Goal: Transaction & Acquisition: Purchase product/service

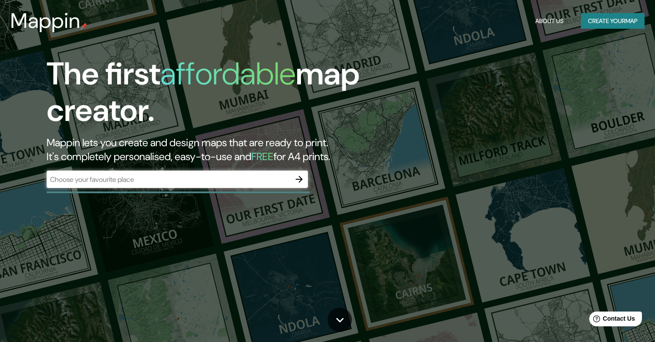
click at [241, 185] on div "​" at bounding box center [177, 179] width 261 height 17
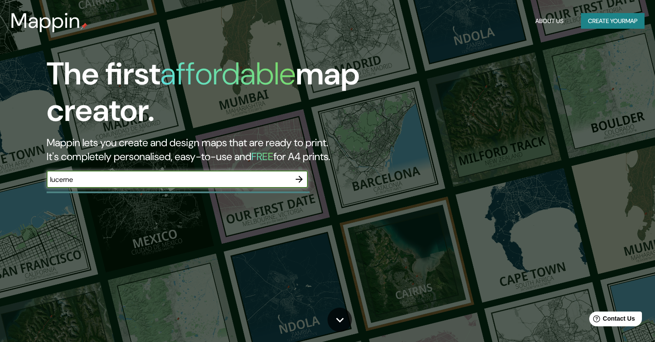
type input "lucerne"
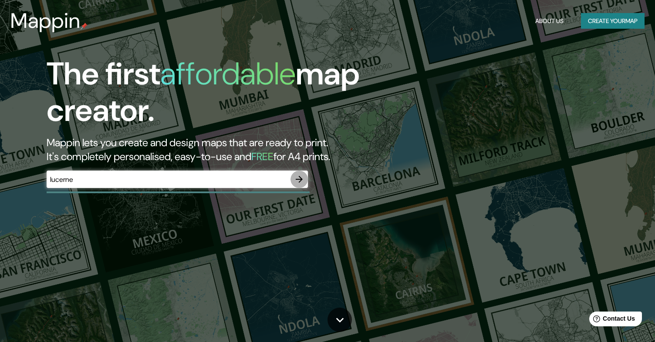
click at [299, 177] on icon "button" at bounding box center [299, 179] width 7 height 7
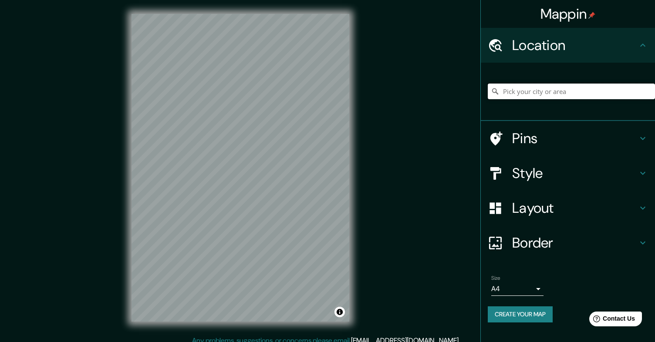
click at [531, 89] on input "Pick your city or area" at bounding box center [571, 92] width 167 height 16
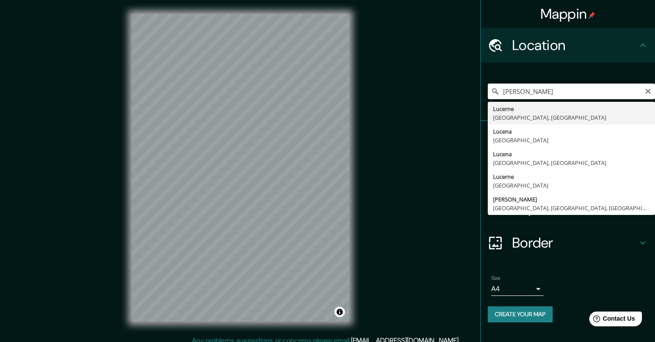
type input "Lucerne, [GEOGRAPHIC_DATA], [GEOGRAPHIC_DATA]"
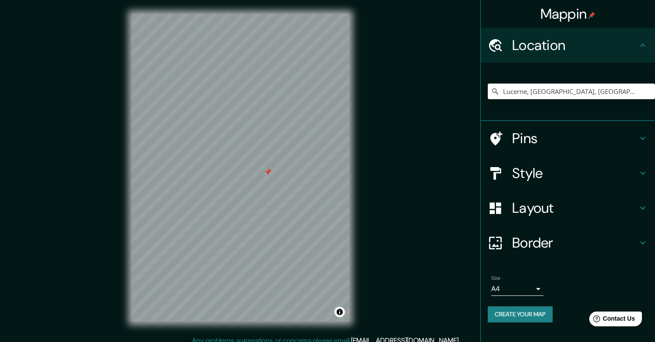
click at [545, 167] on h4 "Style" at bounding box center [574, 173] width 125 height 17
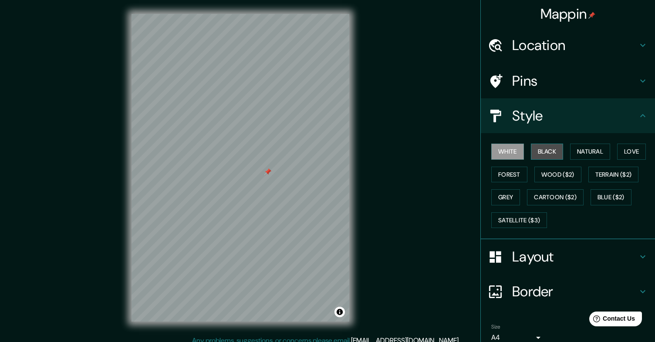
click at [553, 152] on button "Black" at bounding box center [547, 152] width 33 height 16
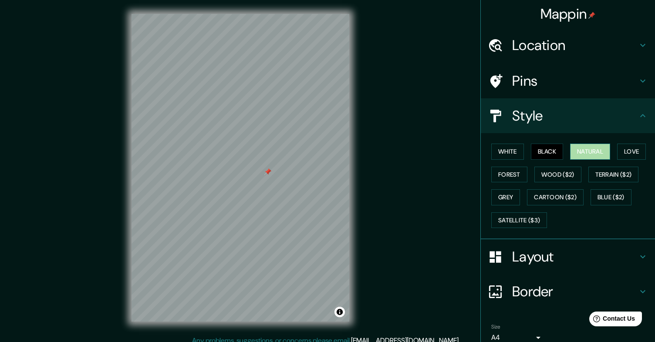
click at [587, 155] on button "Natural" at bounding box center [590, 152] width 40 height 16
click at [635, 154] on button "Love" at bounding box center [631, 152] width 29 height 16
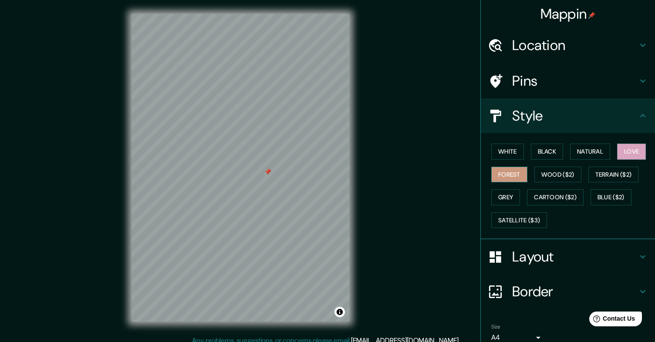
click at [512, 172] on button "Forest" at bounding box center [509, 175] width 36 height 16
click at [547, 180] on button "Wood ($2)" at bounding box center [557, 175] width 47 height 16
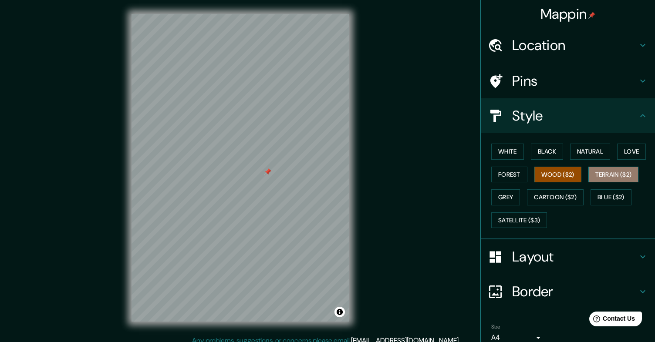
click at [615, 172] on button "Terrain ($2)" at bounding box center [613, 175] width 50 height 16
click at [511, 199] on button "Grey" at bounding box center [505, 197] width 29 height 16
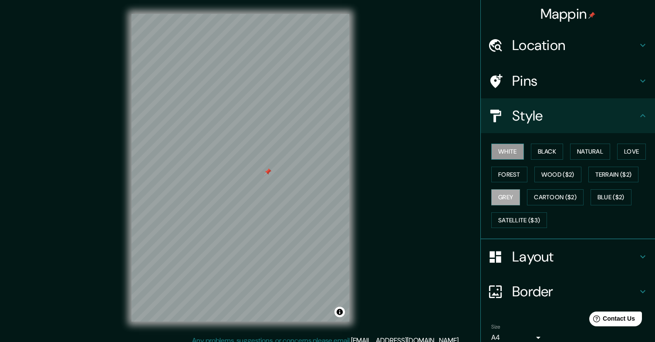
click at [508, 151] on button "White" at bounding box center [507, 152] width 33 height 16
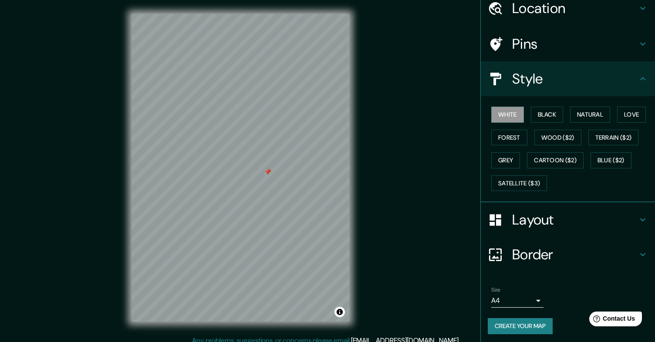
scroll to position [39, 0]
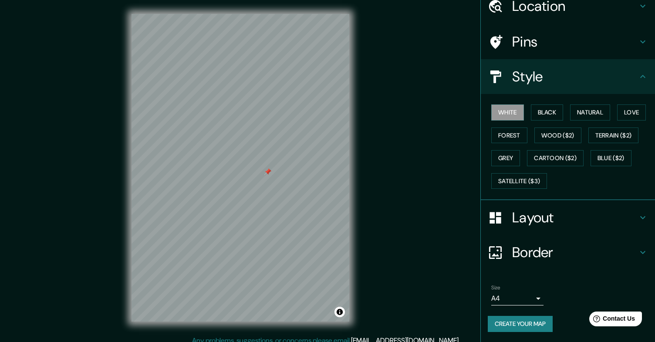
click at [552, 255] on h4 "Border" at bounding box center [574, 252] width 125 height 17
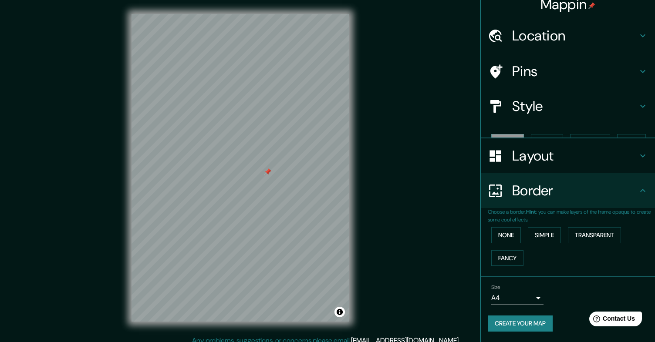
scroll to position [0, 0]
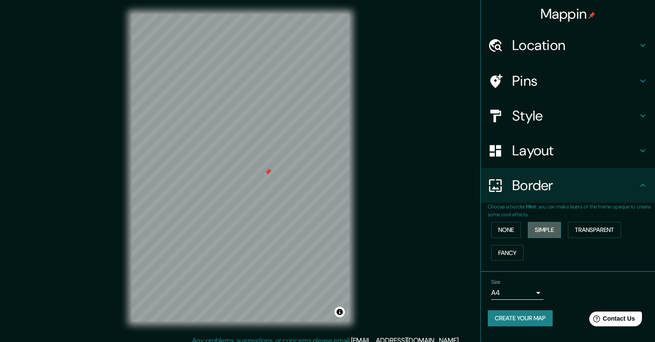
click at [541, 227] on button "Simple" at bounding box center [544, 230] width 33 height 16
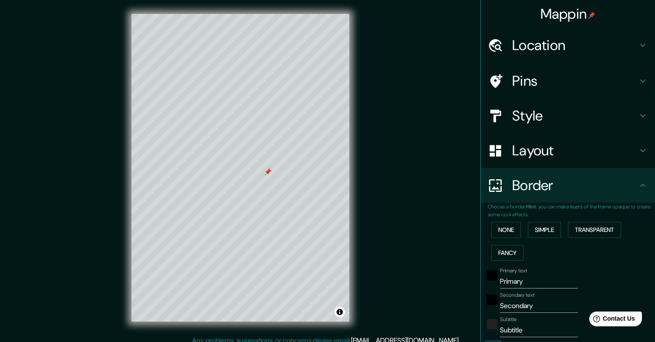
scroll to position [29, 0]
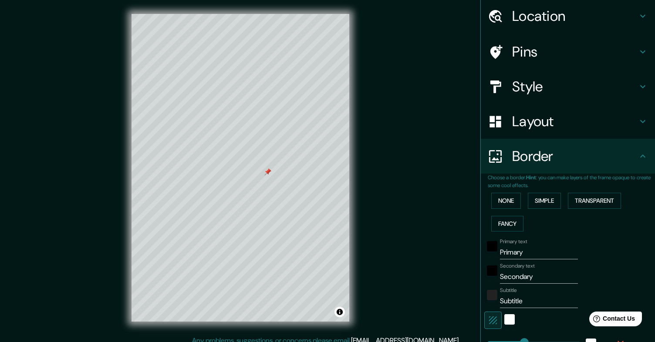
click at [527, 250] on input "Primary" at bounding box center [539, 253] width 78 height 14
type input "Trampolin"
click at [524, 274] on input "Secondary" at bounding box center [539, 277] width 78 height 14
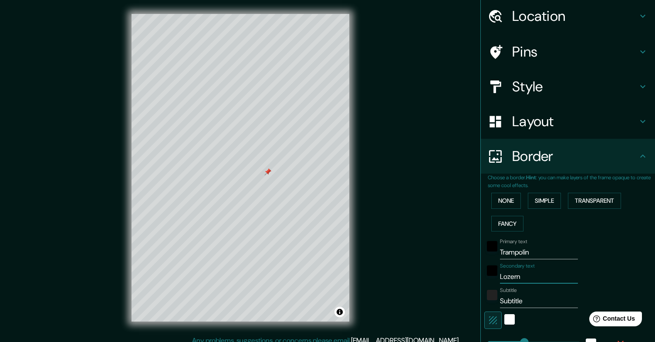
type input "Lozern"
click at [523, 301] on input "Subtitle" at bounding box center [539, 301] width 78 height 14
type input "2026"
click at [452, 272] on div "Mappin Location Lucerne, Lucerne, Switzerland Pins Style Layout Border Choose a…" at bounding box center [327, 175] width 655 height 350
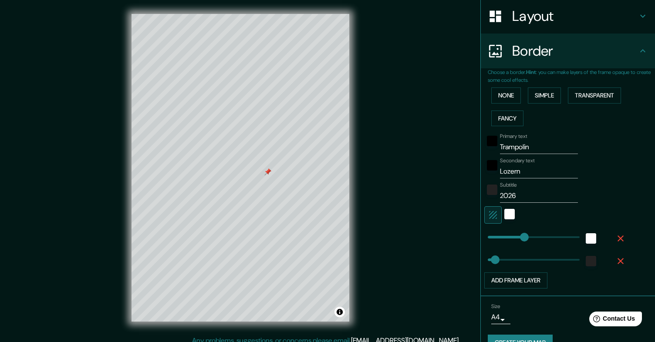
scroll to position [142, 0]
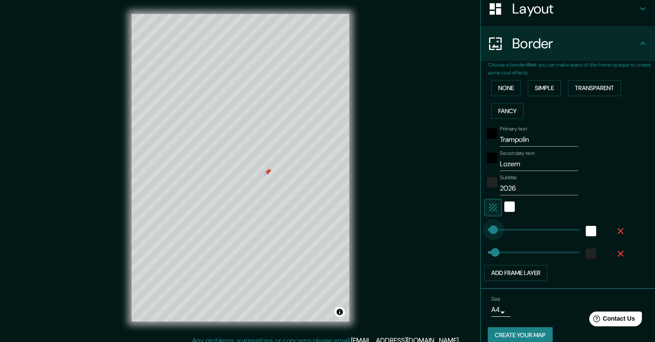
type input "500"
drag, startPoint x: 527, startPoint y: 230, endPoint x: 656, endPoint y: 224, distance: 129.4
type input "0"
drag, startPoint x: 581, startPoint y: 231, endPoint x: 394, endPoint y: 224, distance: 186.9
type input "500"
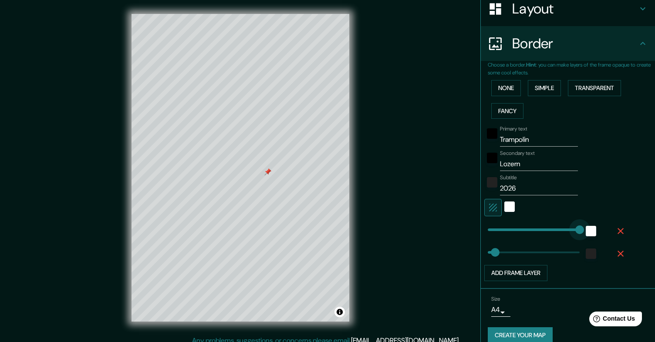
drag, startPoint x: 489, startPoint y: 226, endPoint x: 656, endPoint y: 230, distance: 167.2
type input "337"
drag, startPoint x: 578, startPoint y: 227, endPoint x: 549, endPoint y: 224, distance: 28.8
type input "150"
drag, startPoint x: 544, startPoint y: 226, endPoint x: 515, endPoint y: 225, distance: 28.7
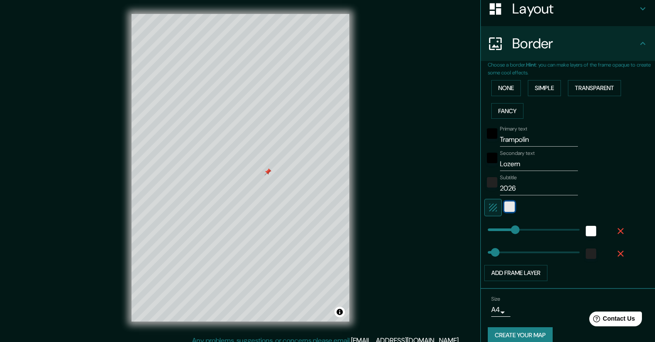
click at [510, 207] on div "white" at bounding box center [509, 207] width 10 height 10
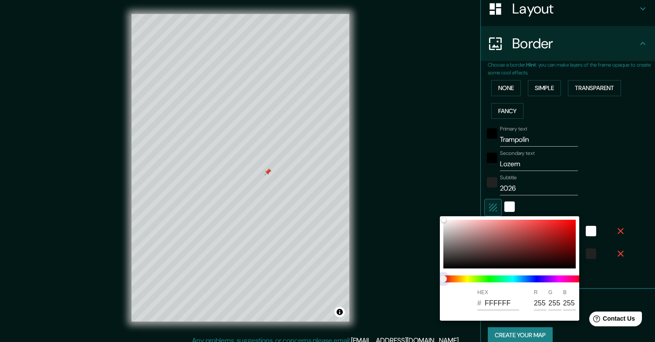
drag, startPoint x: 485, startPoint y: 278, endPoint x: 504, endPoint y: 277, distance: 19.2
click at [504, 277] on span at bounding box center [512, 279] width 139 height 7
click at [443, 191] on div at bounding box center [327, 171] width 655 height 342
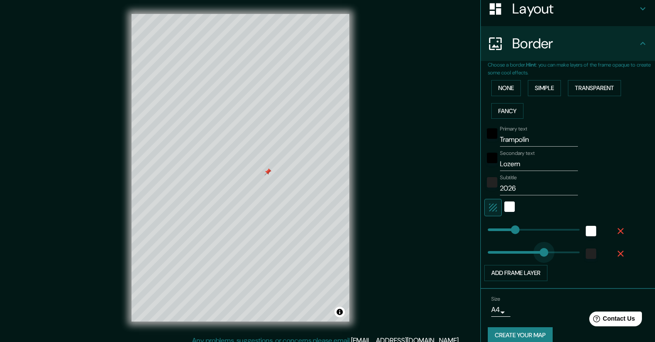
type input "332"
drag, startPoint x: 495, startPoint y: 251, endPoint x: 548, endPoint y: 254, distance: 53.7
type input "7"
drag, startPoint x: 548, startPoint y: 254, endPoint x: 489, endPoint y: 250, distance: 59.8
type input "47"
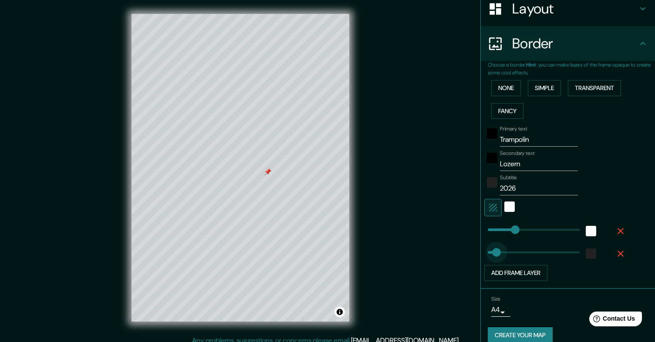
drag, startPoint x: 491, startPoint y: 250, endPoint x: 496, endPoint y: 251, distance: 5.7
type input "59"
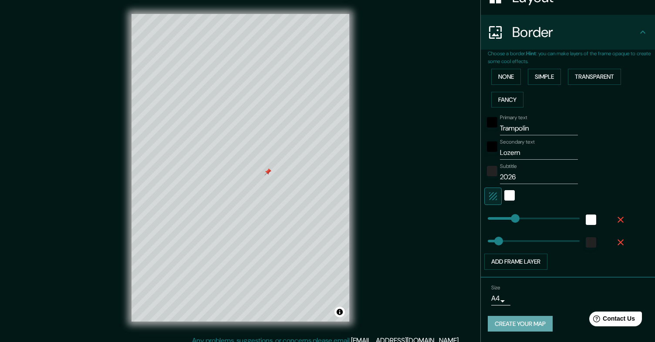
click at [523, 323] on button "Create your map" at bounding box center [520, 324] width 65 height 16
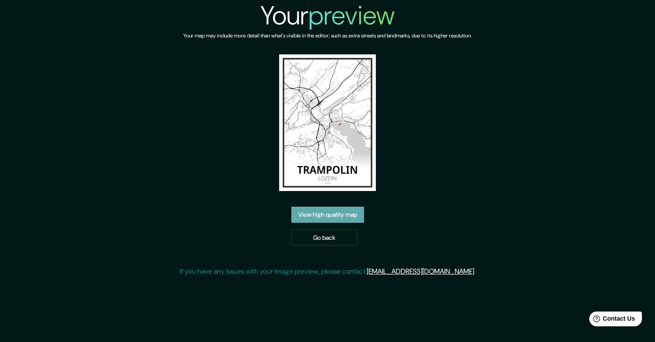
click at [338, 213] on link "View high quality map" at bounding box center [327, 215] width 73 height 16
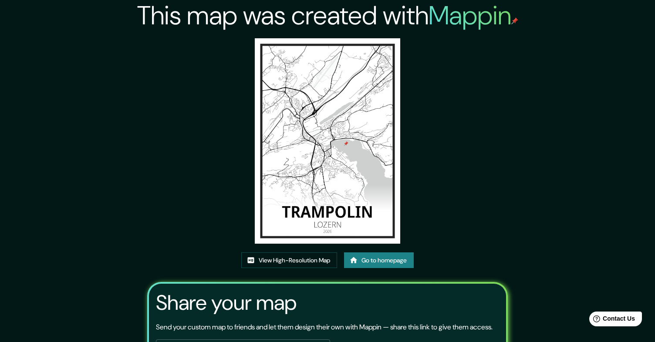
scroll to position [81, 0]
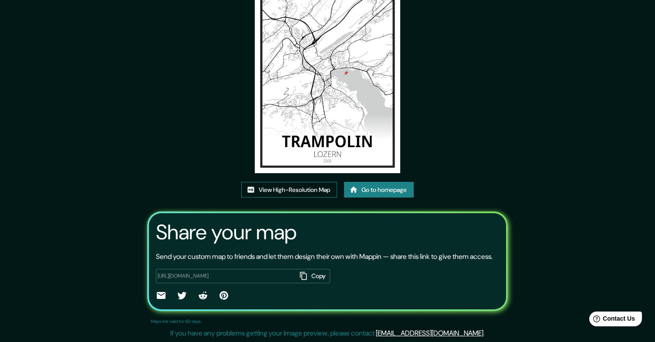
click at [303, 182] on link "View High-Resolution Map" at bounding box center [289, 190] width 96 height 16
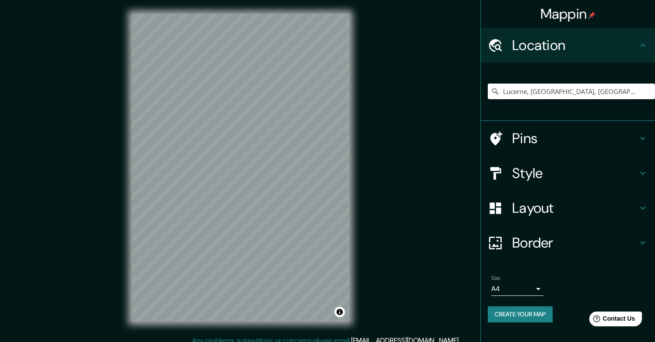
click at [602, 95] on input "Lucerne, [GEOGRAPHIC_DATA], [GEOGRAPHIC_DATA]" at bounding box center [571, 92] width 167 height 16
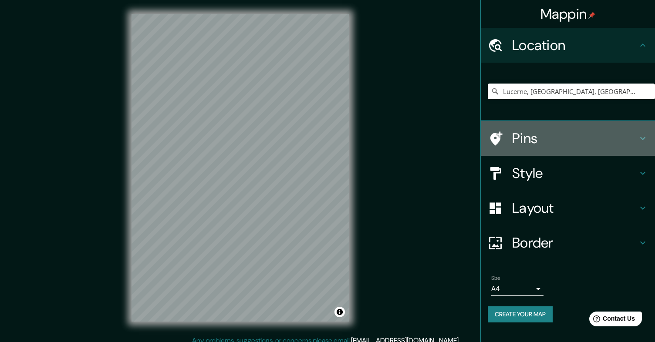
click at [539, 133] on h4 "Pins" at bounding box center [574, 138] width 125 height 17
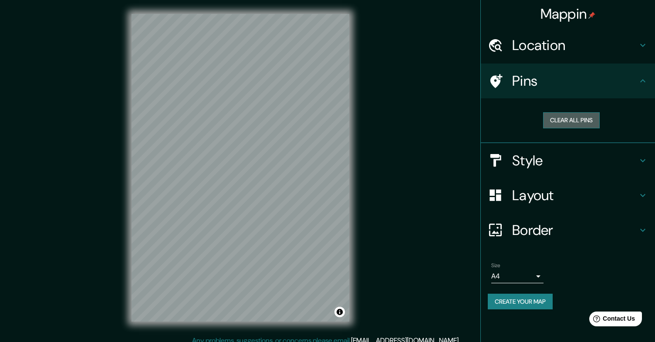
click at [580, 121] on button "Clear all pins" at bounding box center [571, 120] width 57 height 16
click at [528, 163] on h4 "Style" at bounding box center [574, 160] width 125 height 17
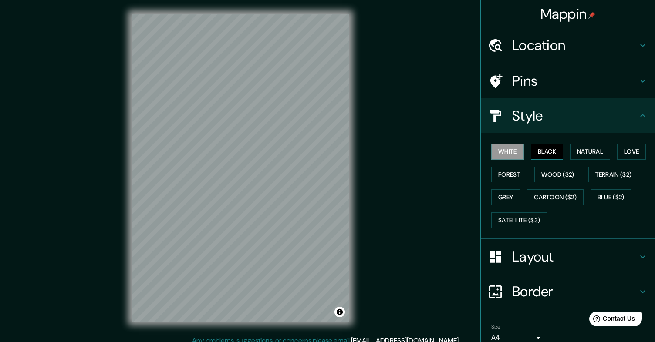
click at [547, 150] on button "Black" at bounding box center [547, 152] width 33 height 16
click at [504, 154] on button "White" at bounding box center [507, 152] width 33 height 16
click at [595, 155] on button "Natural" at bounding box center [590, 152] width 40 height 16
click at [550, 152] on button "Black" at bounding box center [547, 152] width 33 height 16
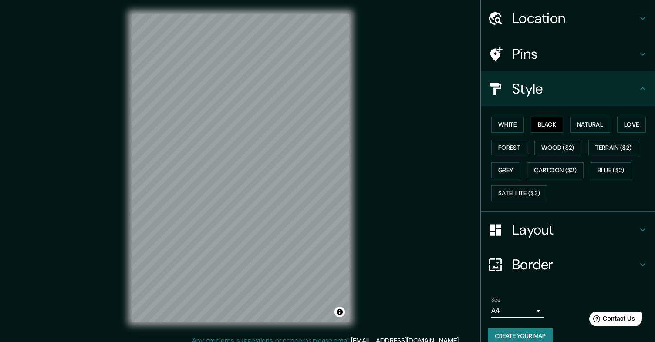
scroll to position [39, 0]
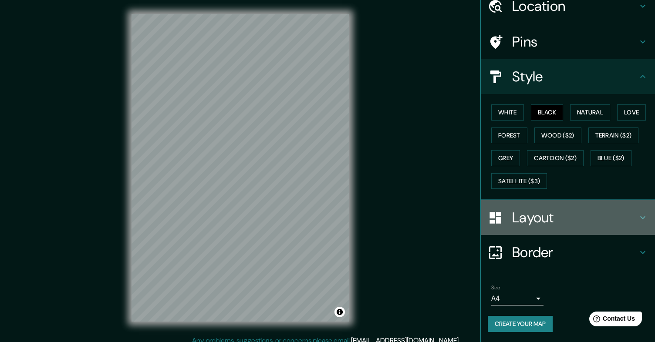
click at [575, 223] on h4 "Layout" at bounding box center [574, 217] width 125 height 17
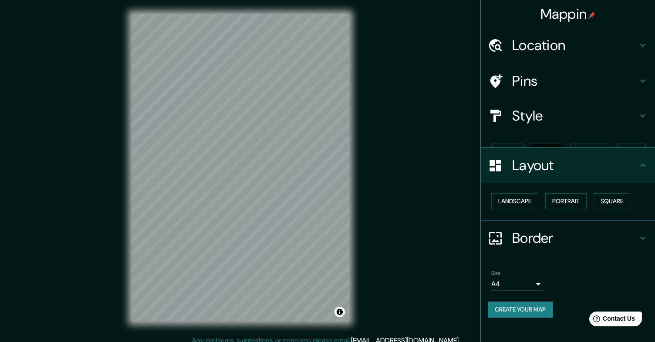
scroll to position [0, 0]
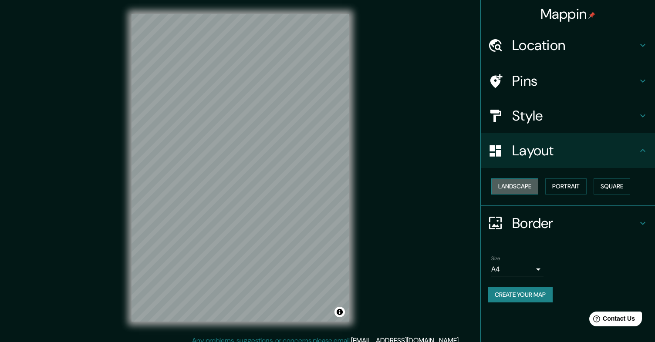
click at [529, 185] on button "Landscape" at bounding box center [514, 186] width 47 height 16
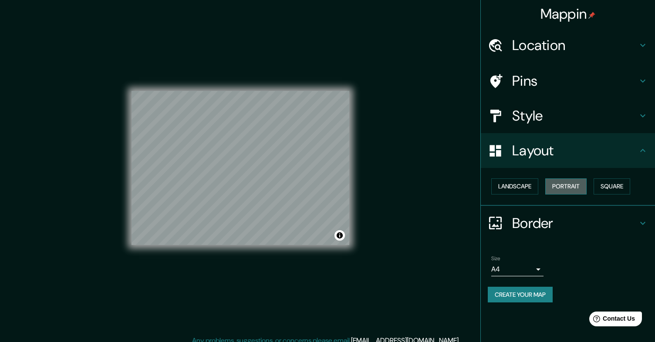
click at [564, 189] on button "Portrait" at bounding box center [565, 186] width 41 height 16
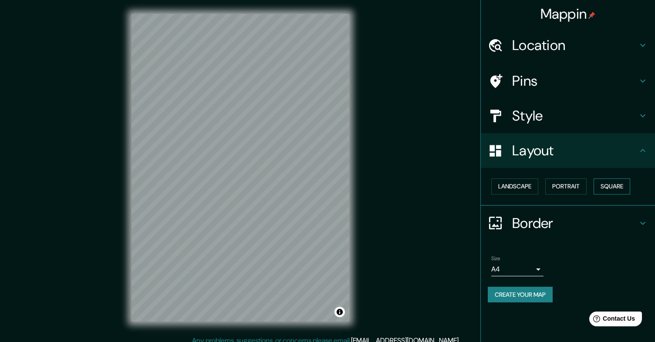
click at [616, 189] on button "Square" at bounding box center [611, 186] width 37 height 16
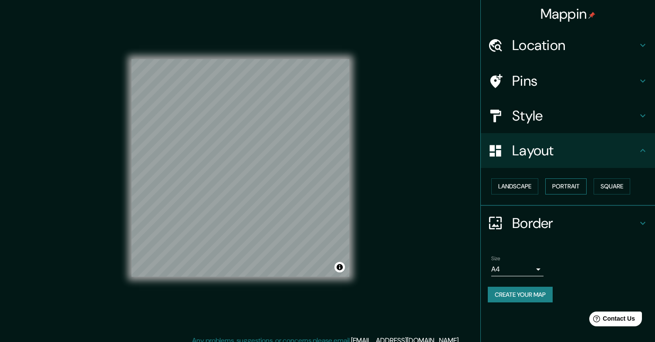
click at [558, 184] on button "Portrait" at bounding box center [565, 186] width 41 height 16
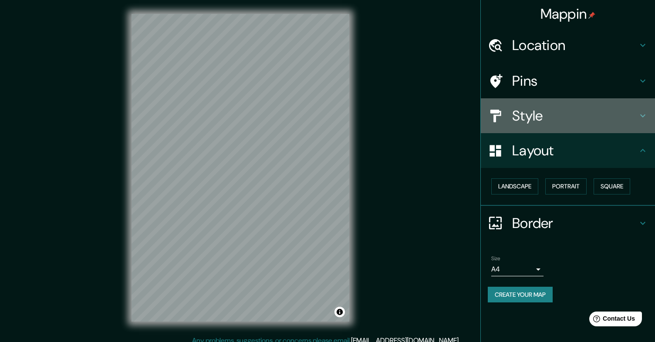
click at [541, 123] on h4 "Style" at bounding box center [574, 115] width 125 height 17
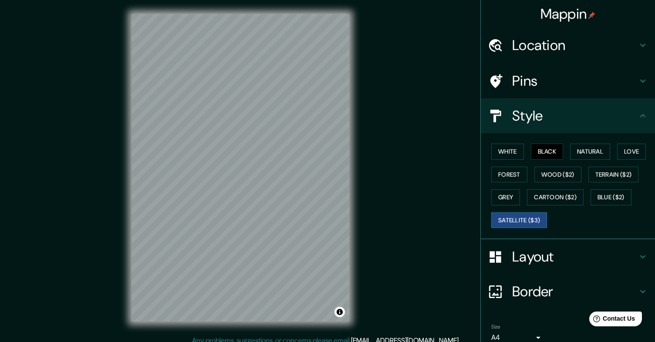
scroll to position [39, 0]
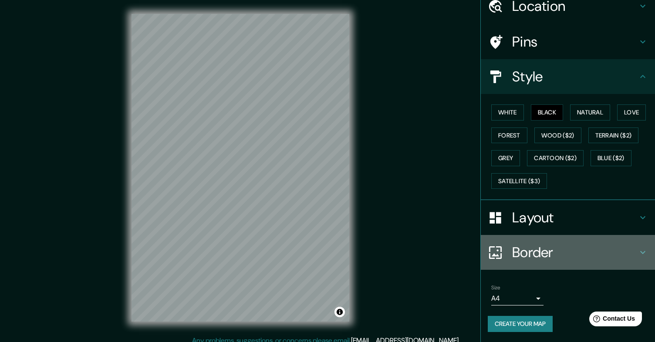
click at [531, 259] on h4 "Border" at bounding box center [574, 252] width 125 height 17
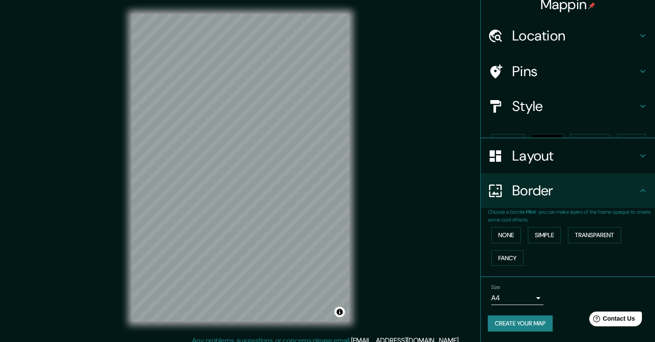
scroll to position [0, 0]
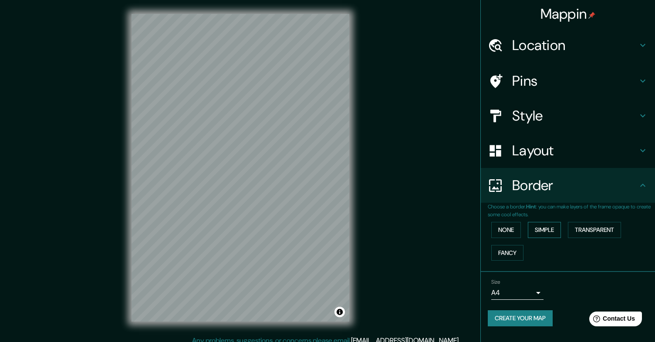
click at [543, 228] on button "Simple" at bounding box center [544, 230] width 33 height 16
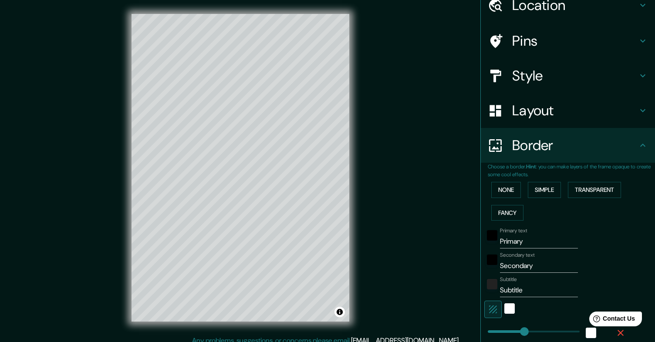
scroll to position [60, 0]
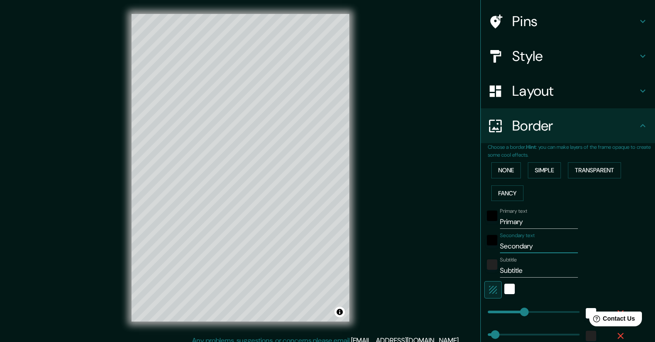
click at [523, 248] on input "Secondary" at bounding box center [539, 246] width 78 height 14
type input "Trampolin"
click at [529, 268] on input "Subtitle" at bounding box center [539, 271] width 78 height 14
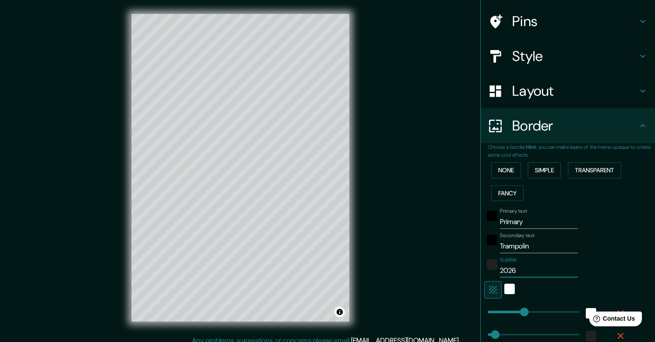
type input "2026"
click at [526, 223] on input "Primary" at bounding box center [539, 222] width 78 height 14
type input "Luzern"
click at [417, 260] on div "Mappin Location Lucerne, Lucerne, Switzerland Pins Style Layout Border Choose a…" at bounding box center [327, 175] width 655 height 350
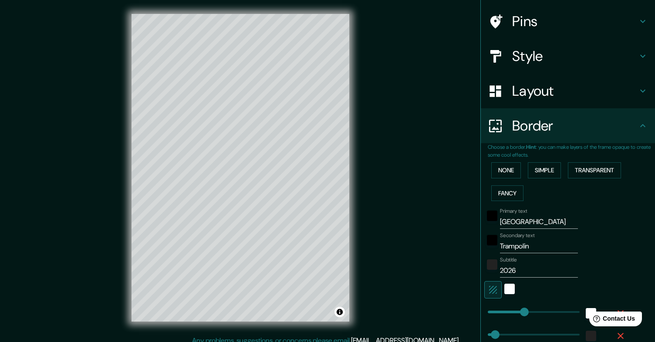
click at [514, 222] on input "Luzern" at bounding box center [539, 222] width 78 height 14
click at [512, 222] on input "Luzern" at bounding box center [539, 222] width 78 height 14
click at [567, 249] on input "Trampolin" at bounding box center [539, 246] width 78 height 14
type input "Trampolin Luzern"
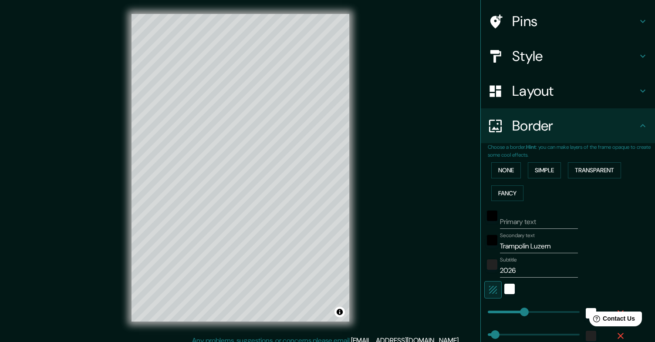
click at [423, 244] on div "Mappin Location Lucerne, Lucerne, Switzerland Pins Style Layout Border Choose a…" at bounding box center [327, 175] width 655 height 350
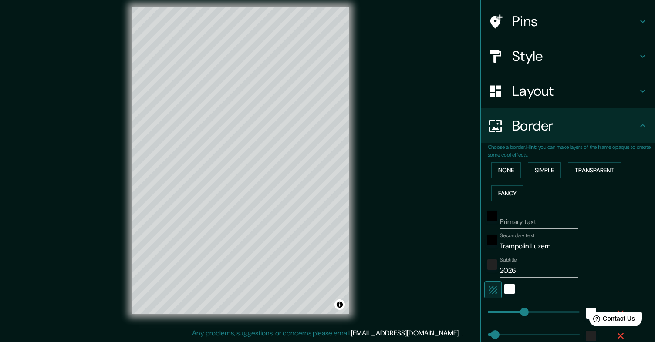
scroll to position [0, 0]
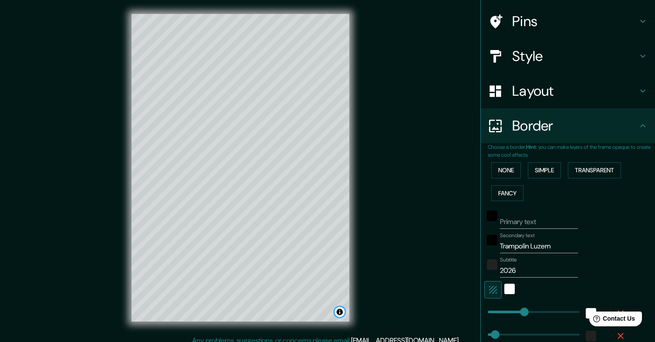
click at [338, 312] on button "Toggle attribution" at bounding box center [339, 312] width 10 height 10
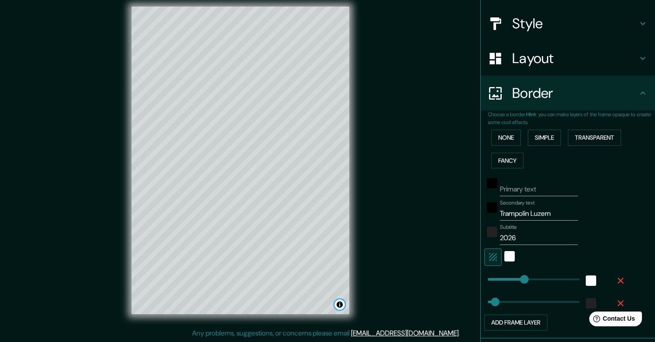
scroll to position [153, 0]
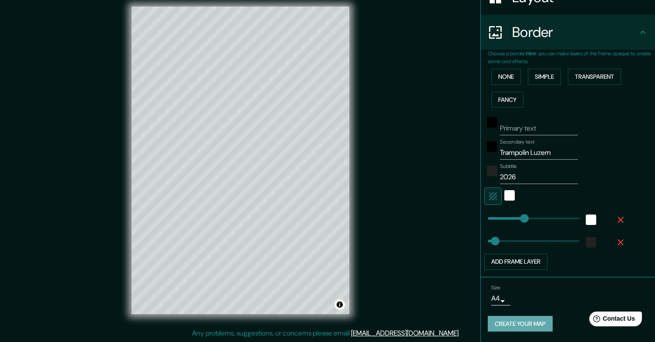
click at [530, 320] on button "Create your map" at bounding box center [520, 324] width 65 height 16
type input "500"
drag, startPoint x: 496, startPoint y: 240, endPoint x: 602, endPoint y: 240, distance: 105.8
type input "62"
drag, startPoint x: 574, startPoint y: 238, endPoint x: 499, endPoint y: 236, distance: 74.9
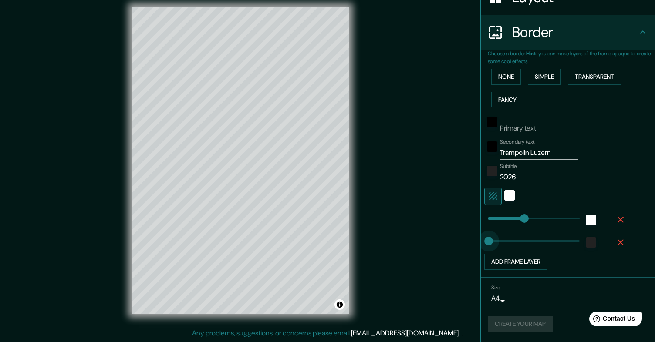
type input "0"
drag, startPoint x: 500, startPoint y: 239, endPoint x: 479, endPoint y: 239, distance: 20.9
type input "62"
drag, startPoint x: 489, startPoint y: 241, endPoint x: 499, endPoint y: 241, distance: 9.6
click at [508, 196] on div "white" at bounding box center [509, 195] width 10 height 10
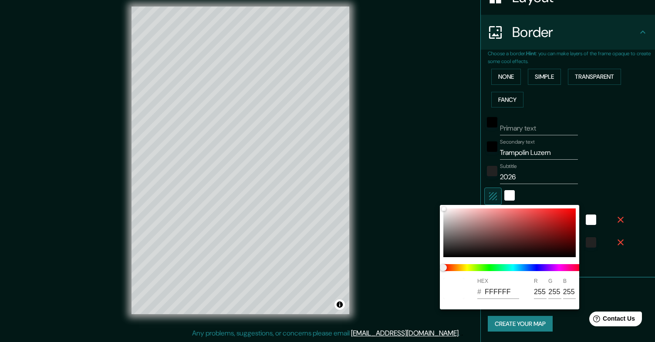
click at [598, 185] on div at bounding box center [327, 171] width 655 height 342
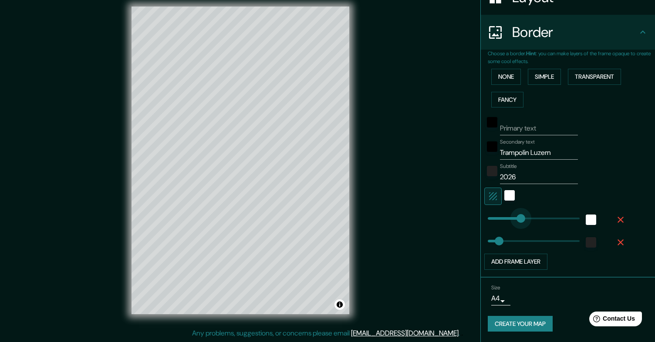
type input "0"
drag, startPoint x: 523, startPoint y: 218, endPoint x: 462, endPoint y: 218, distance: 60.9
type input "188"
drag, startPoint x: 487, startPoint y: 216, endPoint x: 522, endPoint y: 216, distance: 35.3
type input "370"
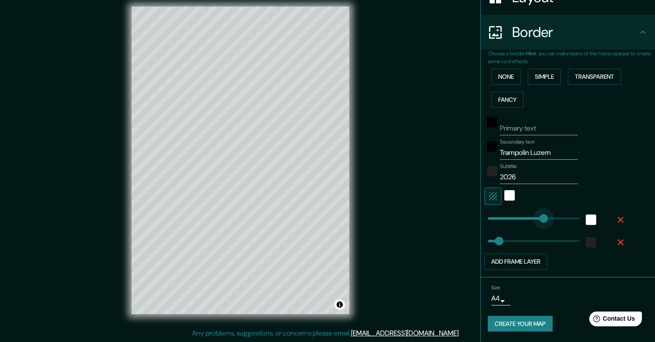
drag, startPoint x: 522, startPoint y: 216, endPoint x: 556, endPoint y: 215, distance: 34.0
type input "171"
drag, startPoint x: 556, startPoint y: 215, endPoint x: 518, endPoint y: 214, distance: 37.5
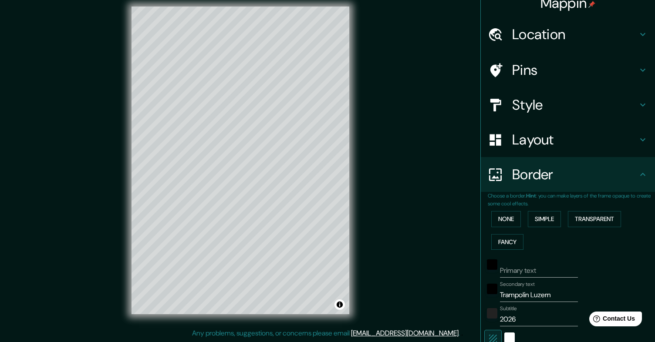
scroll to position [13, 0]
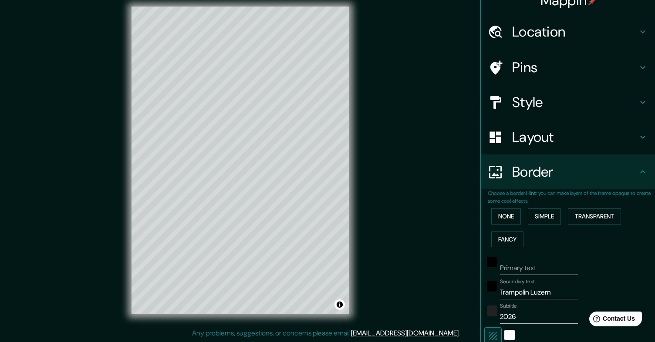
click at [562, 70] on h4 "Pins" at bounding box center [574, 67] width 125 height 17
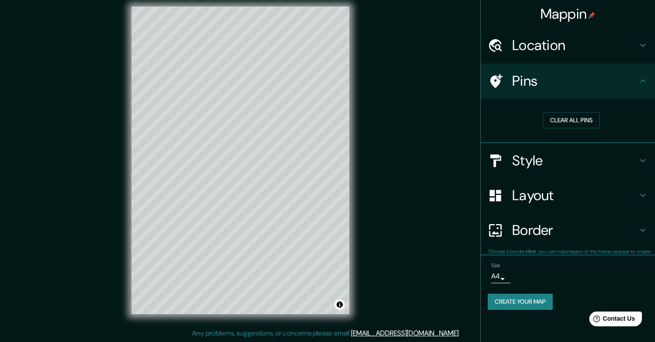
scroll to position [0, 0]
click at [558, 43] on h4 "Location" at bounding box center [574, 45] width 125 height 17
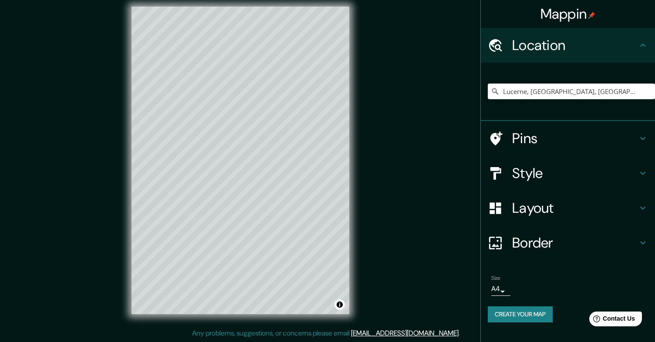
click at [546, 136] on h4 "Pins" at bounding box center [574, 138] width 125 height 17
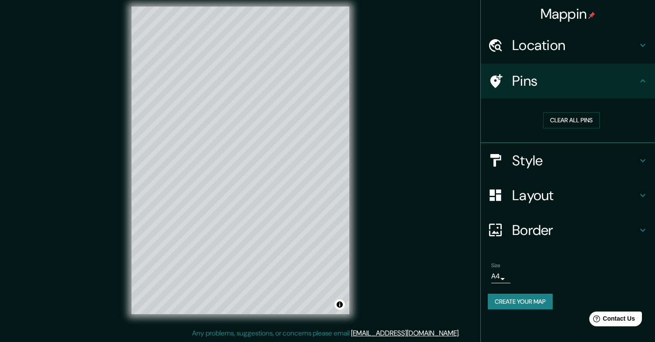
click at [541, 161] on h4 "Style" at bounding box center [574, 160] width 125 height 17
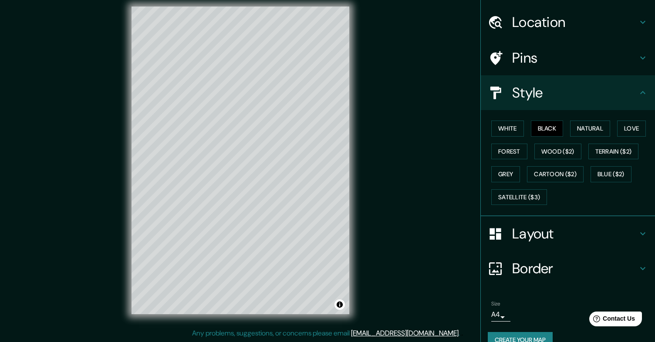
scroll to position [39, 0]
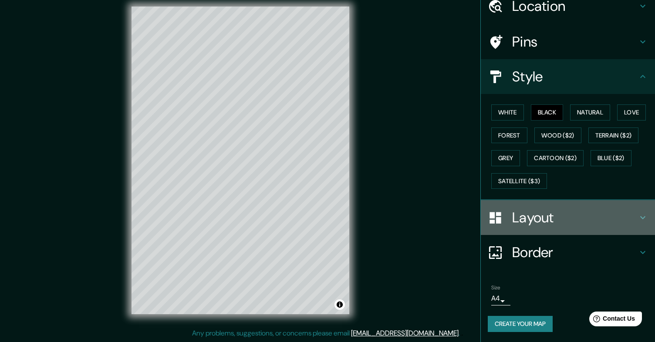
click at [551, 224] on h4 "Layout" at bounding box center [574, 217] width 125 height 17
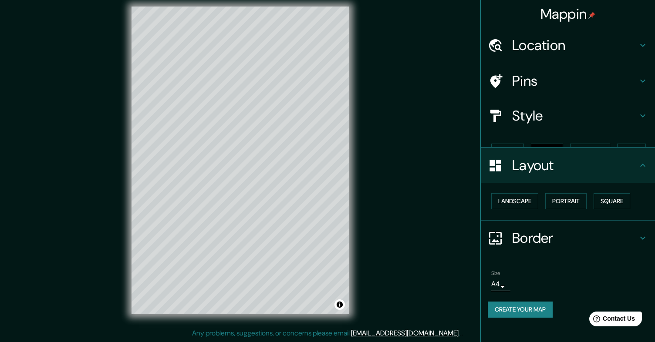
scroll to position [0, 0]
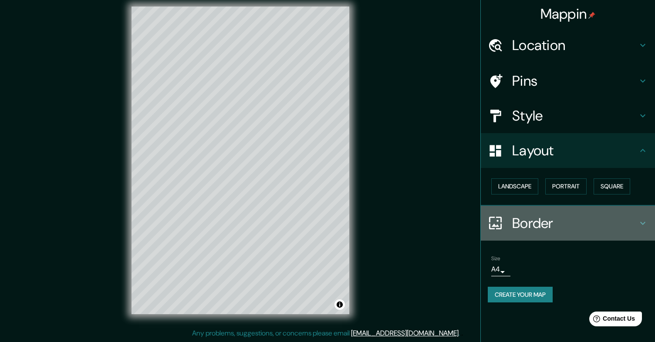
click at [551, 224] on h4 "Border" at bounding box center [574, 223] width 125 height 17
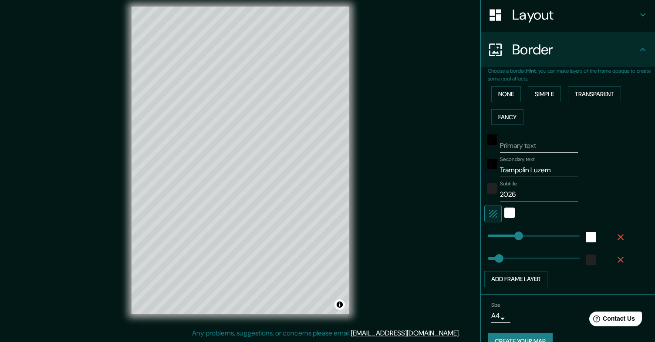
scroll to position [123, 0]
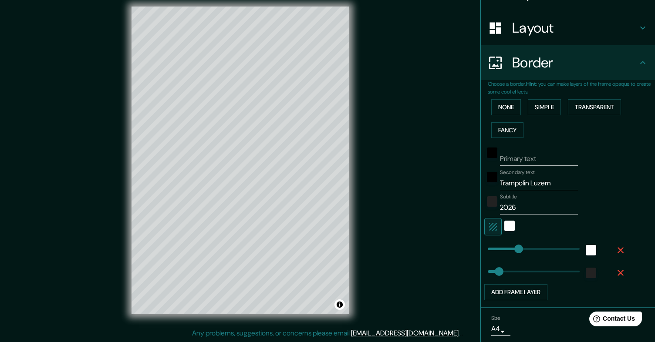
click at [510, 232] on div at bounding box center [509, 226] width 16 height 17
click at [508, 224] on div "white" at bounding box center [509, 226] width 10 height 10
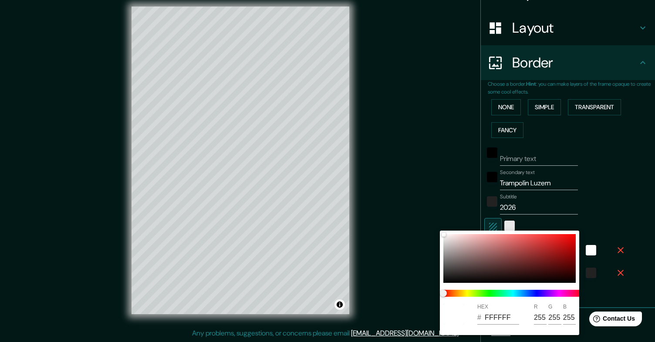
click at [508, 224] on div at bounding box center [327, 171] width 655 height 342
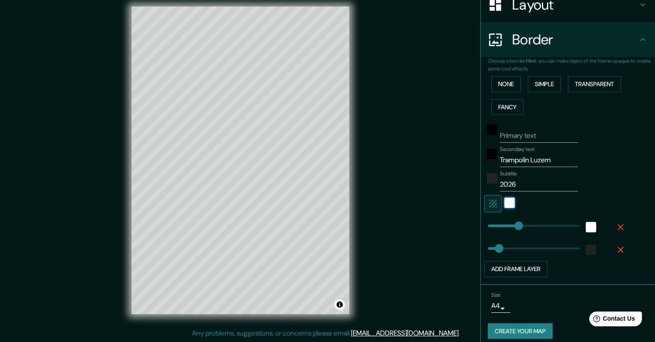
scroll to position [153, 0]
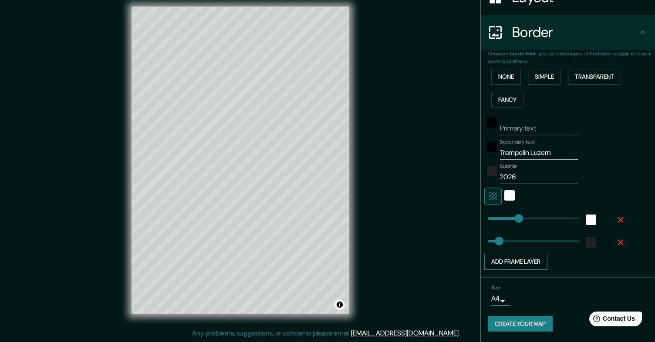
click at [515, 260] on button "Add frame layer" at bounding box center [515, 262] width 63 height 16
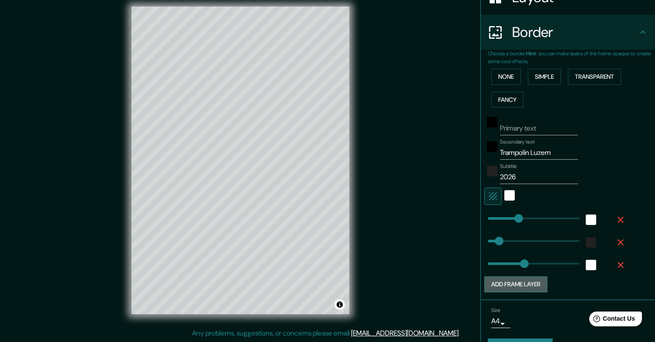
click at [511, 287] on button "Add frame layer" at bounding box center [515, 284] width 63 height 16
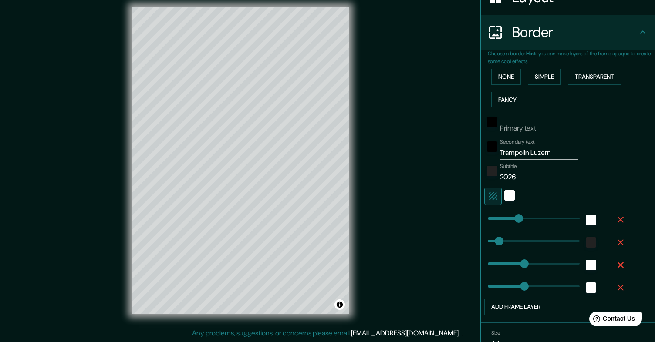
click at [619, 282] on button "button" at bounding box center [620, 288] width 28 height 16
click at [619, 266] on icon "button" at bounding box center [620, 265] width 6 height 6
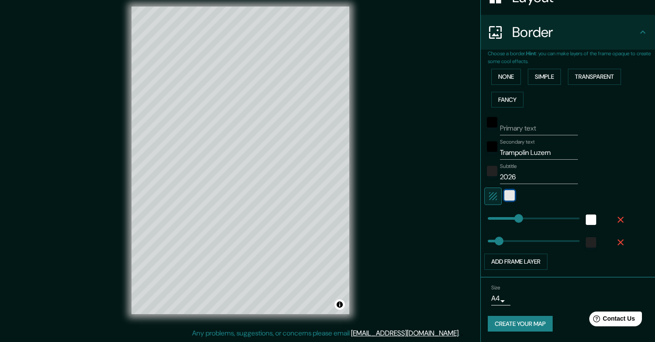
click at [512, 198] on div "white" at bounding box center [509, 195] width 10 height 10
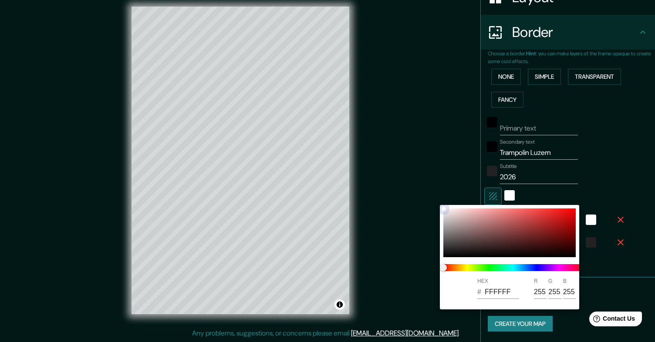
click at [564, 219] on div at bounding box center [509, 233] width 132 height 49
type input "C71010"
type input "199"
type input "16"
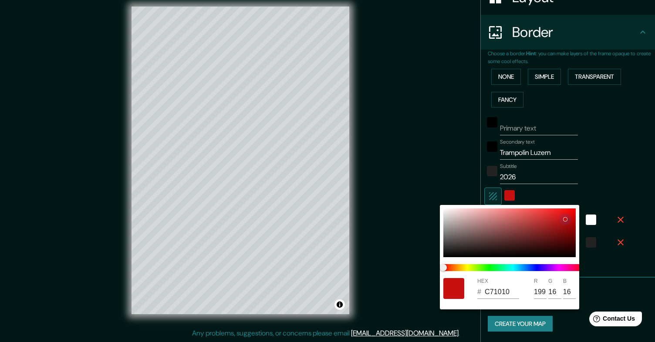
type input "DE8585"
type input "222"
type input "133"
type input "E7A8A8"
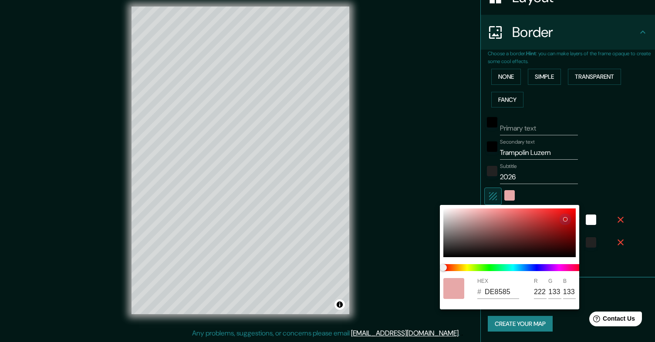
type input "231"
type input "168"
type input "EBBFBF"
type input "235"
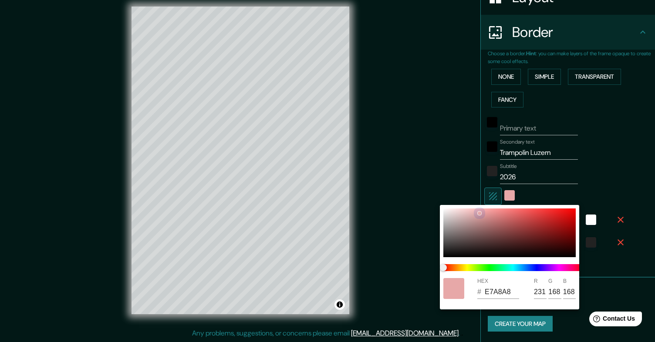
type input "191"
type input "EED0D0"
type input "238"
type input "208"
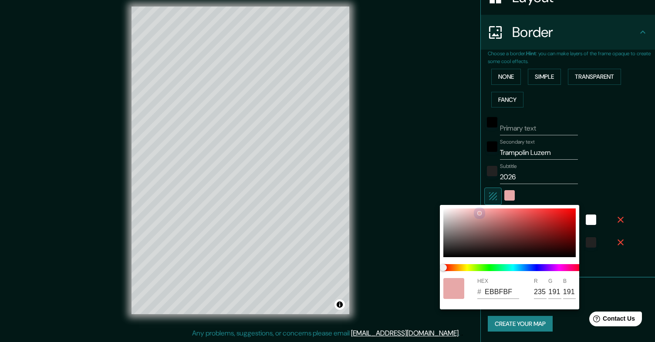
type input "208"
type input "EBD6D6"
type input "235"
type input "214"
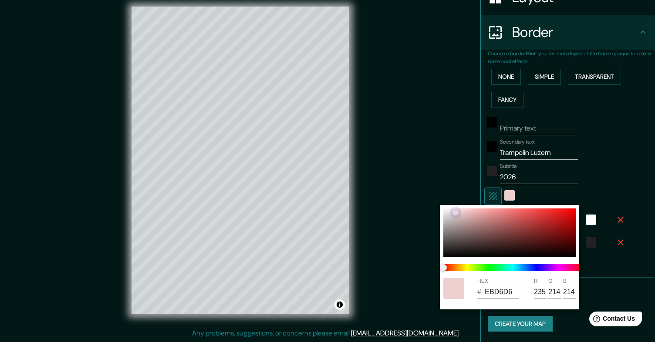
type input "E7D6D6"
type input "231"
type input "E5D5D5"
type input "229"
type input "213"
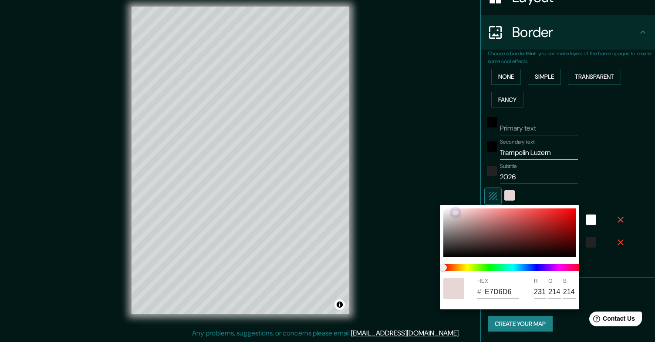
type input "213"
type input "E5D9D9"
type input "217"
type input "E5DFDF"
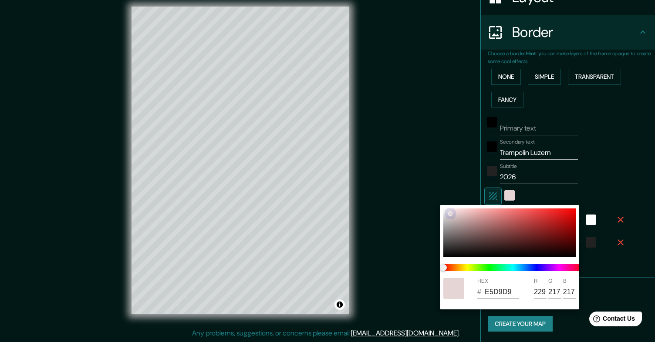
type input "223"
type input "E9E6E6"
type input "233"
type input "230"
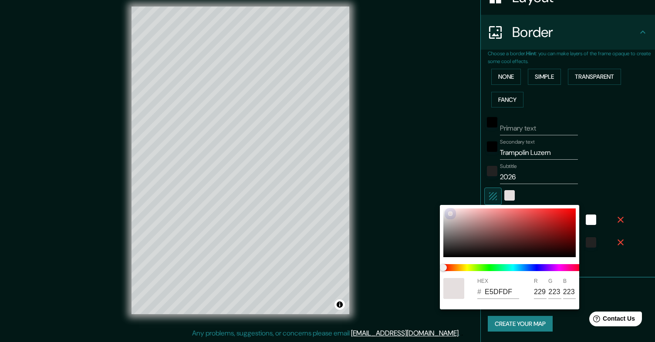
type input "230"
type input "E9E7E7"
type input "231"
type input "EBE9E9"
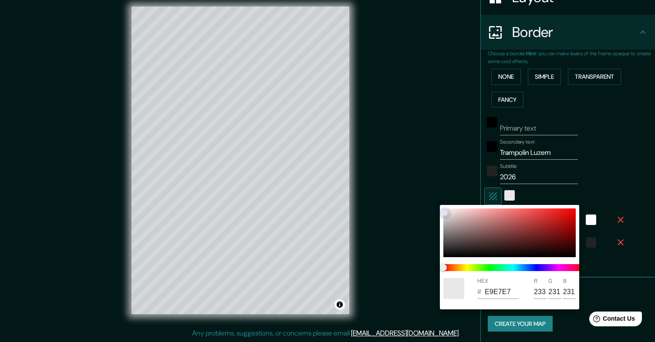
type input "235"
type input "233"
type input "F0EEEE"
type input "240"
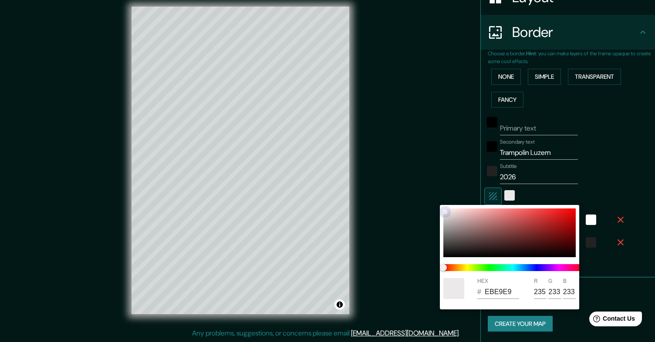
type input "238"
type input "7D7979"
type input "125"
type input "121"
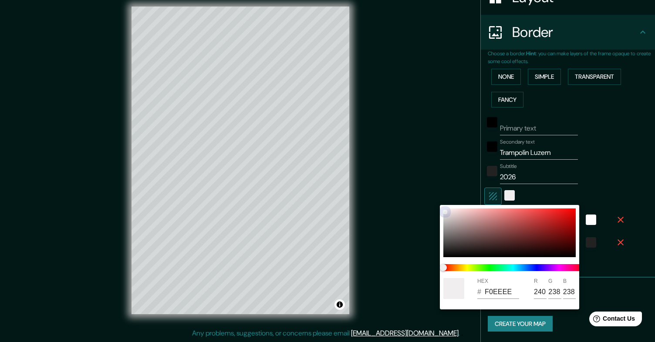
type input "121"
type input "797575"
type input "121"
type input "117"
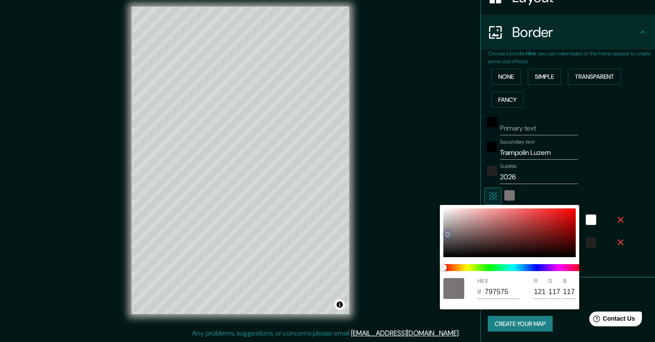
type input "767373"
type input "118"
type input "115"
type input "343131"
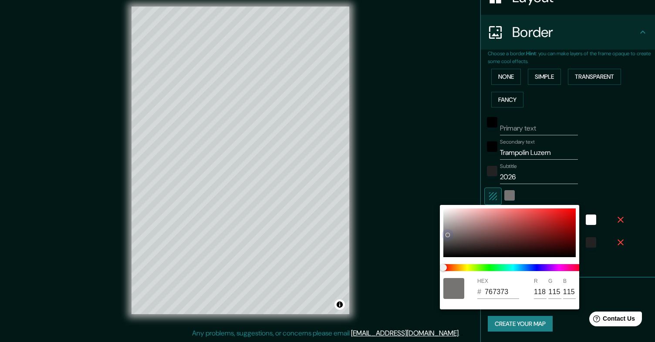
type input "52"
type input "49"
type input "141313"
type input "20"
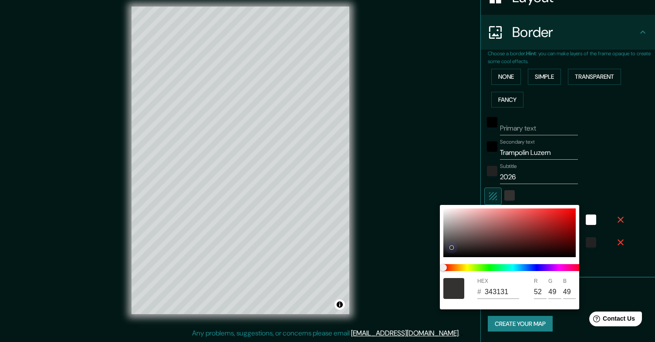
type input "19"
type input "242121"
type input "36"
type input "33"
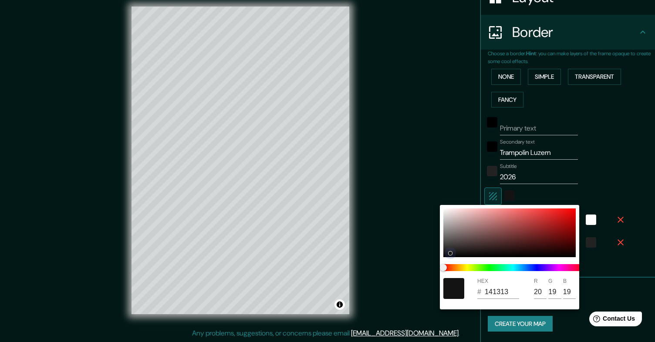
type input "33"
type input "4D4949"
type input "77"
type input "73"
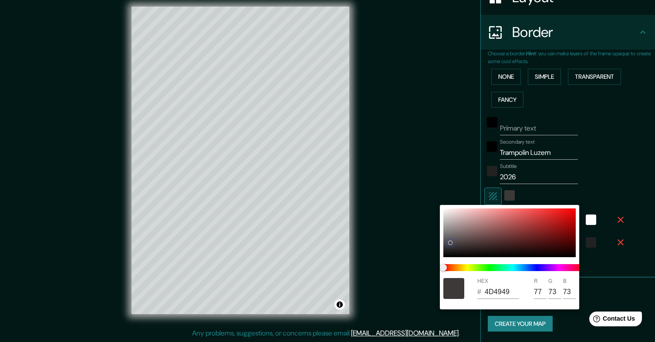
type input "5D5858"
type input "93"
type input "88"
type input "767171"
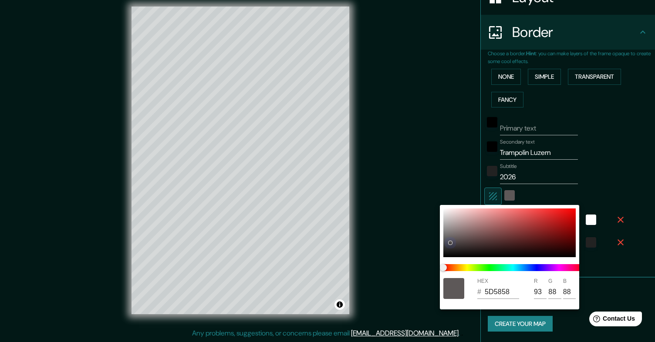
type input "118"
type input "113"
type input "999494"
type input "153"
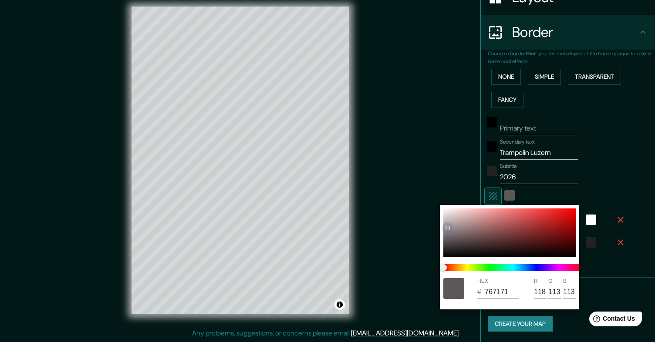
type input "148"
type input "ADAAAA"
type input "173"
type input "170"
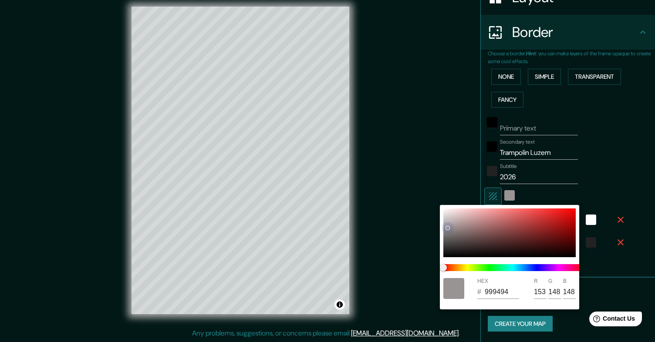
type input "170"
type input "C4C2C2"
type input "196"
type input "194"
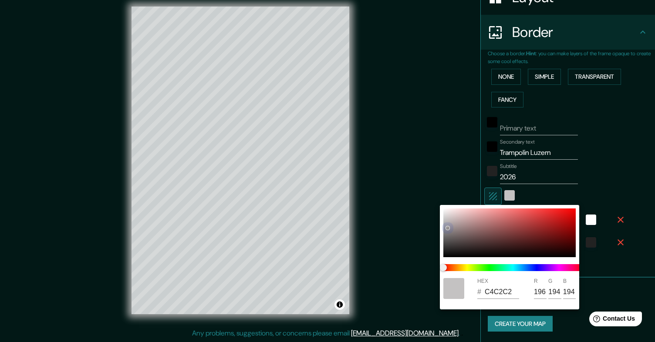
type input "D9D9D9"
type input "217"
type input "EBEBEB"
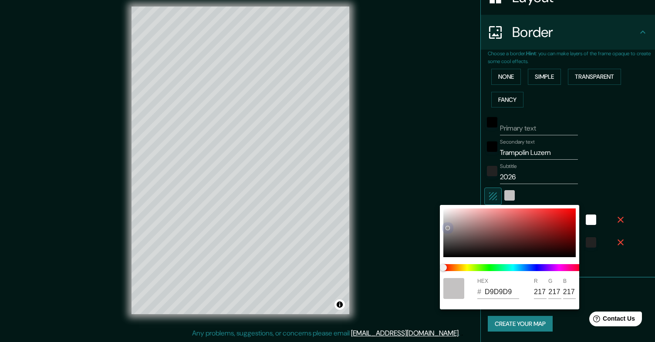
type input "235"
drag, startPoint x: 564, startPoint y: 219, endPoint x: 442, endPoint y: 205, distance: 122.7
click at [442, 205] on div "HEX # EBEBEB R 235 G 235 B 235" at bounding box center [509, 257] width 139 height 104
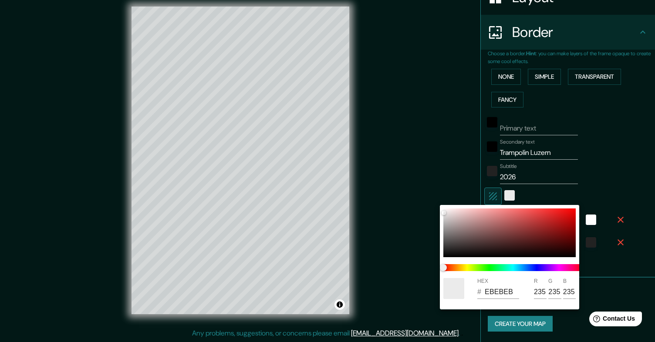
click at [406, 168] on div at bounding box center [327, 171] width 655 height 342
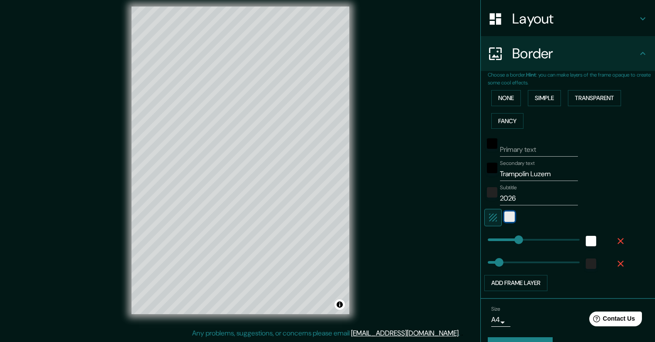
scroll to position [131, 0]
click at [592, 244] on div "white" at bounding box center [590, 241] width 10 height 10
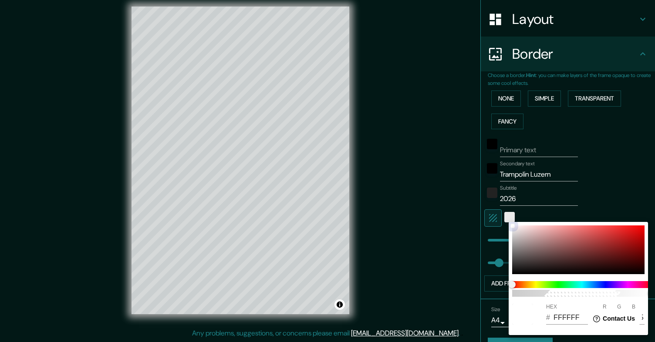
type input "9B6B6B"
type input "155"
type input "107"
type input "664242"
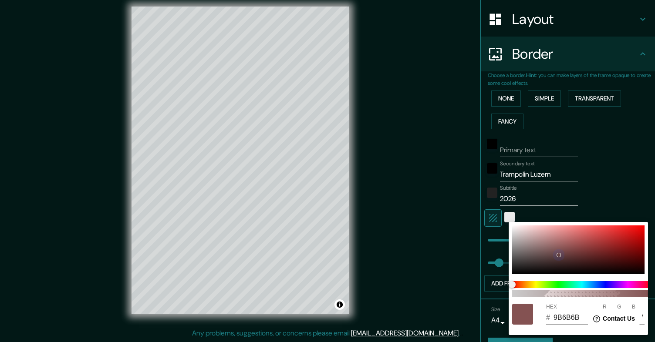
type input "102"
type input "66"
type input "563A3A"
type input "86"
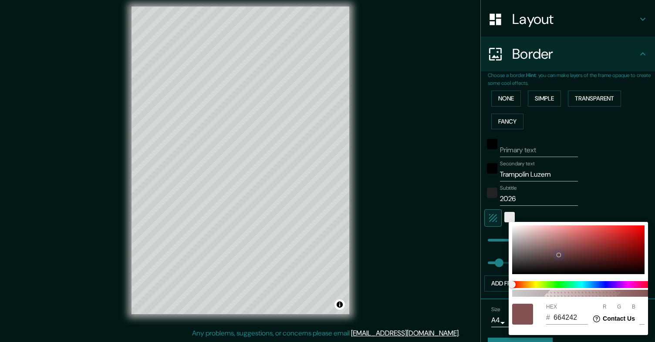
type input "58"
type input "4D3535"
type input "77"
type input "53"
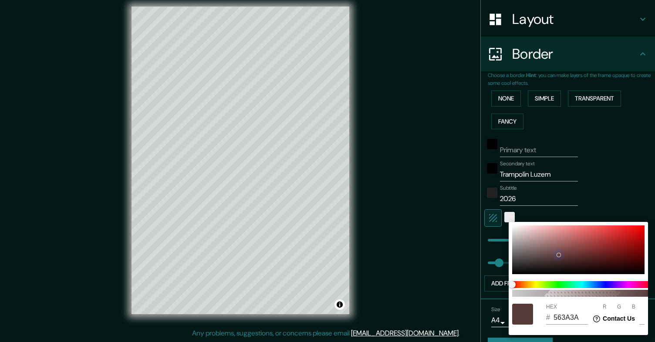
type input "53"
type input "483333"
type input "72"
type input "51"
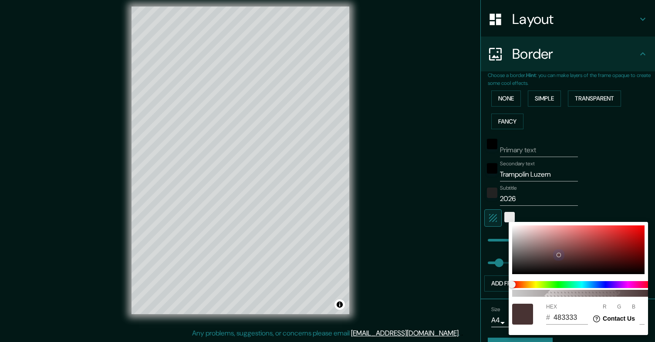
type input "412F2F"
type input "65"
type input "47"
type input "342626"
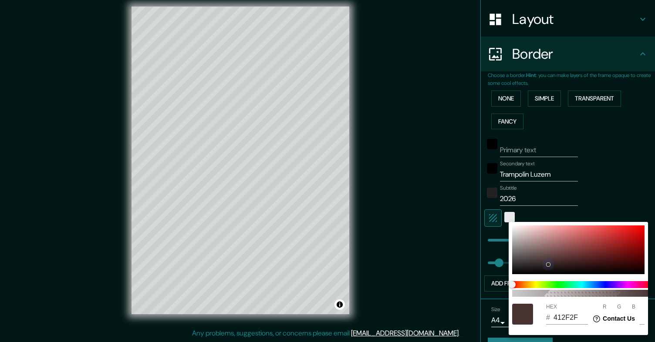
type input "52"
type input "38"
type input "281E1E"
type input "40"
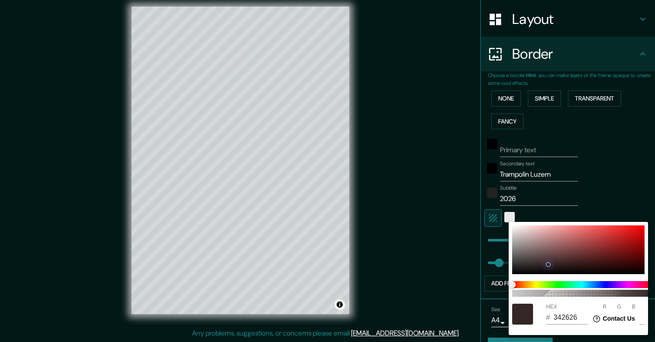
type input "30"
type input "241B1B"
type input "36"
type input "27"
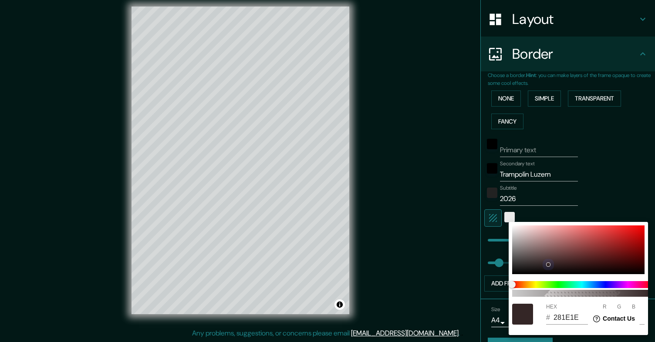
type input "27"
type input "211919"
type input "33"
type input "25"
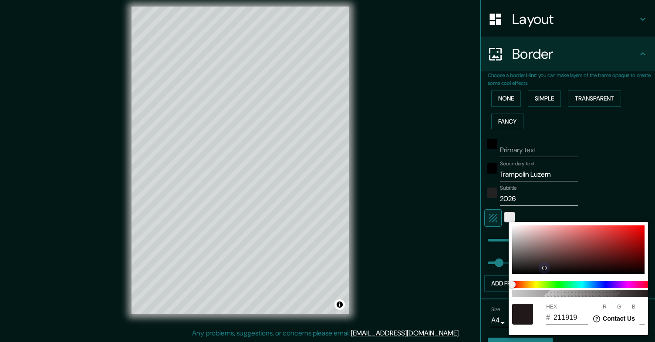
type input "211A1A"
type input "26"
type input "1F1919"
type input "31"
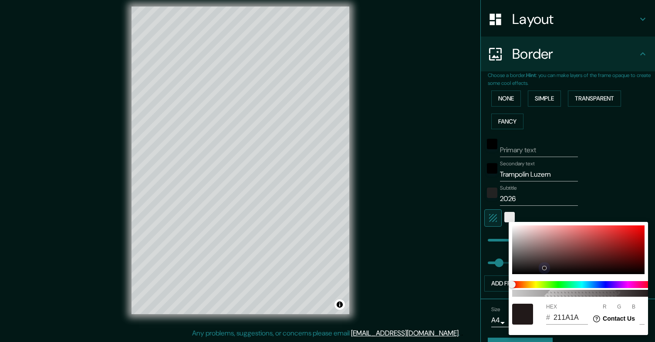
type input "25"
type input "1A1616"
type input "26"
type input "22"
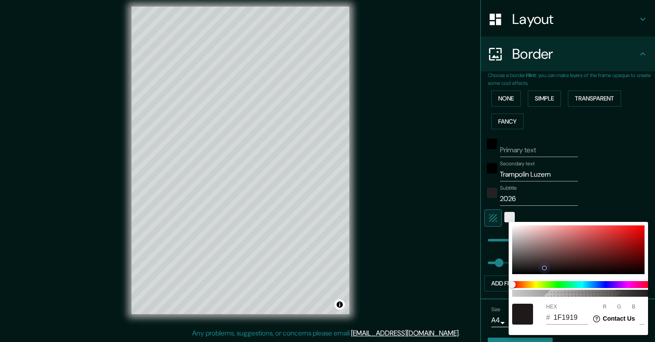
type input "22"
type input "181414"
type input "24"
type input "20"
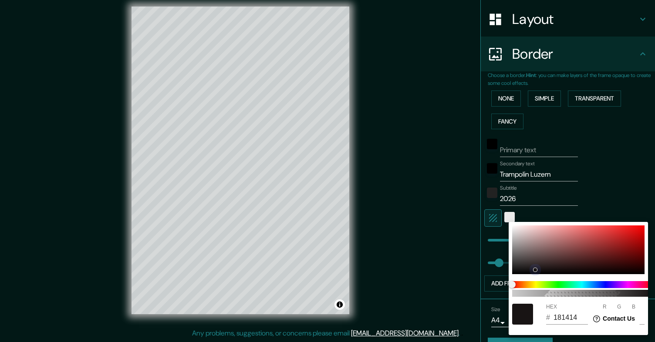
type input "000000"
type input "0"
type input "484646"
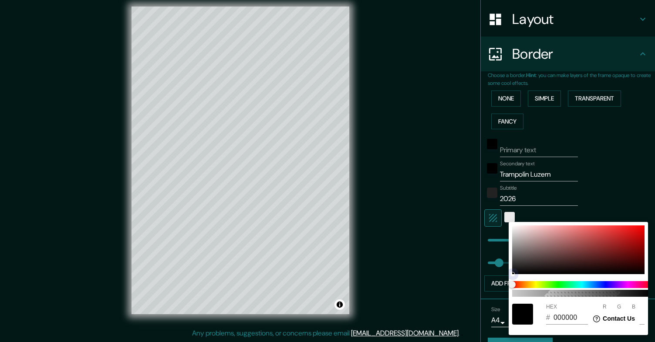
type input "72"
type input "70"
type input "999191"
type input "153"
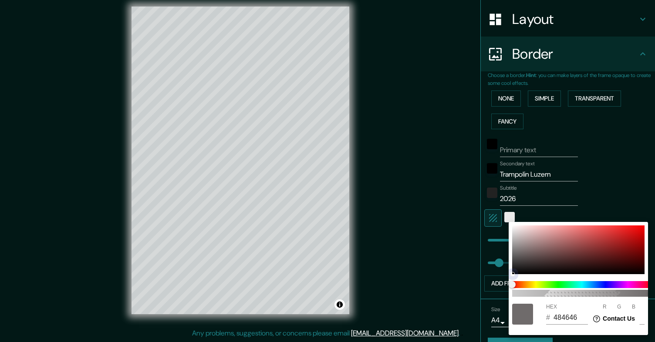
type input "145"
type input "B7ACAC"
type input "183"
type input "172"
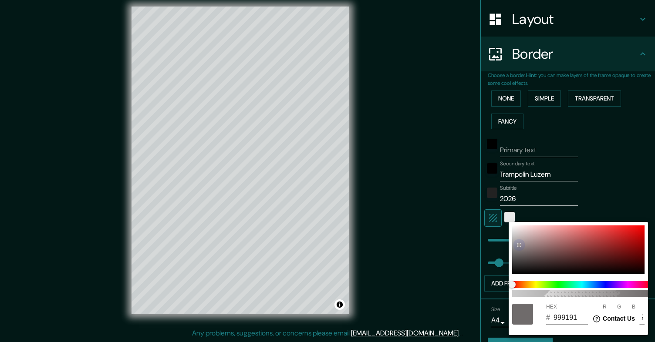
type input "172"
type input "DED1D1"
type input "222"
type input "209"
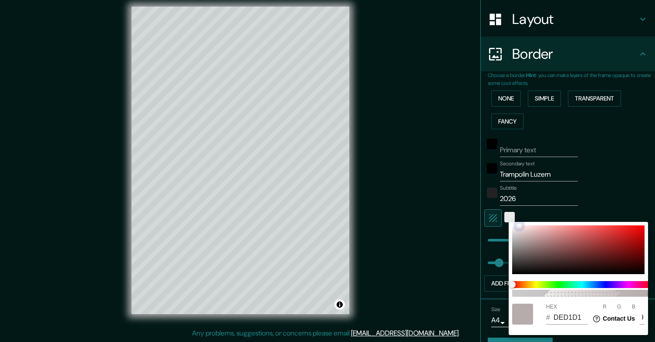
type input "FEF2F2"
type input "254"
type input "242"
drag, startPoint x: 538, startPoint y: 245, endPoint x: 504, endPoint y: 216, distance: 43.8
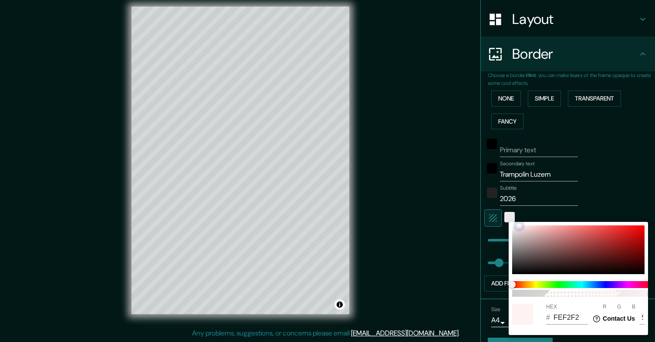
click at [504, 216] on div "100 HEX # FEF2F2 R 254 G 242 B 242" at bounding box center [327, 171] width 655 height 342
click at [444, 216] on div at bounding box center [327, 171] width 655 height 342
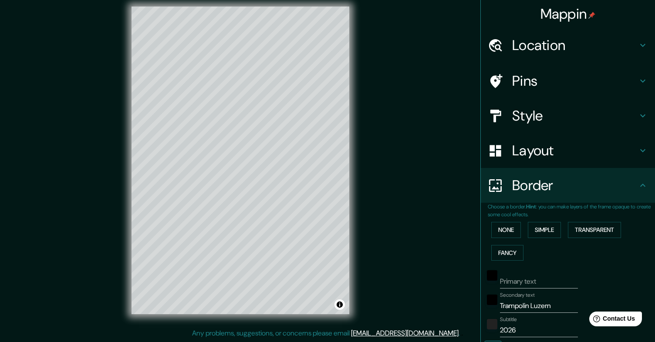
scroll to position [13, 0]
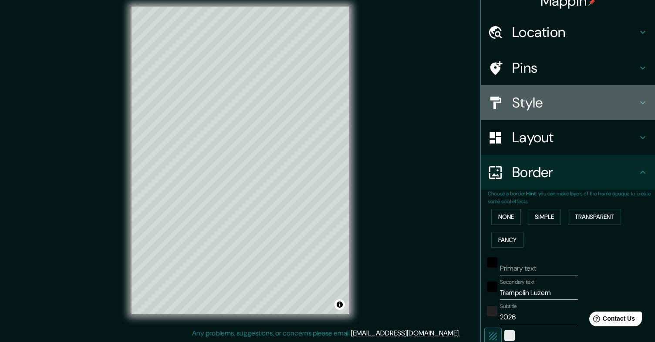
click at [536, 107] on h4 "Style" at bounding box center [574, 102] width 125 height 17
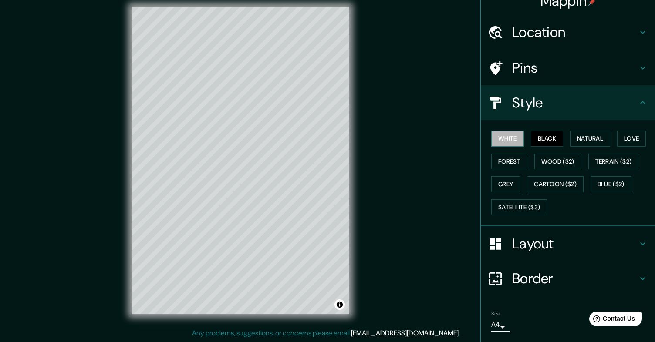
click at [514, 140] on button "White" at bounding box center [507, 139] width 33 height 16
click at [399, 157] on div "Mappin Location Lucerne, Lucerne, Switzerland Pins Style White Black Natural Lo…" at bounding box center [327, 168] width 655 height 350
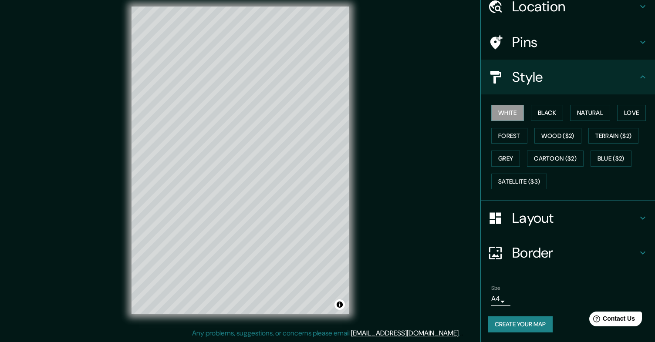
scroll to position [39, 0]
click at [549, 109] on button "Black" at bounding box center [547, 112] width 33 height 16
click at [591, 110] on button "Natural" at bounding box center [590, 112] width 40 height 16
click at [513, 135] on button "Forest" at bounding box center [509, 136] width 36 height 16
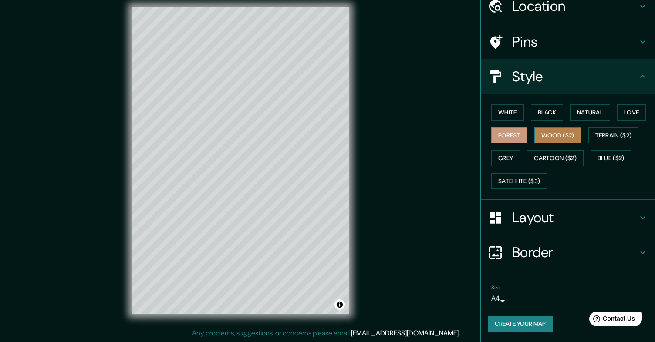
click at [550, 138] on button "Wood ($2)" at bounding box center [557, 136] width 47 height 16
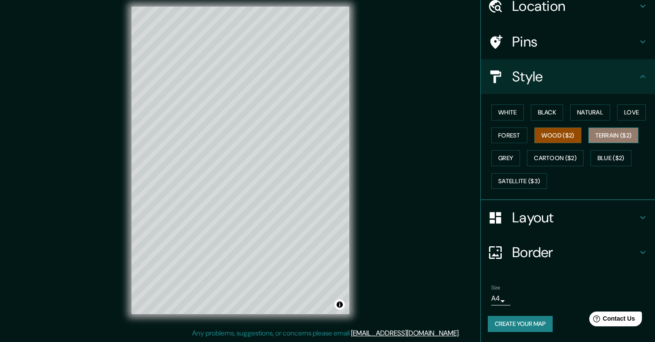
click at [605, 139] on button "Terrain ($2)" at bounding box center [613, 136] width 50 height 16
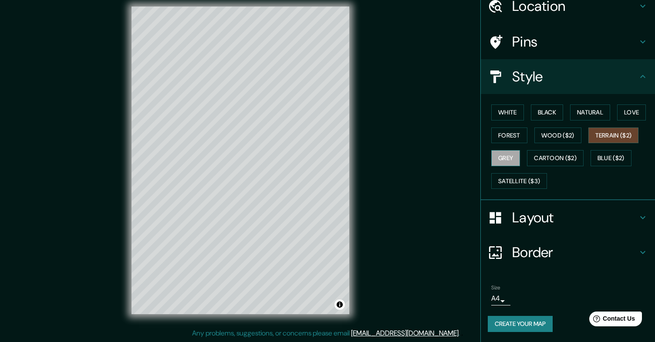
click at [510, 158] on button "Grey" at bounding box center [505, 158] width 29 height 16
click at [530, 167] on div "White Black Natural Love Forest Wood ($2) Terrain ($2) Grey Cartoon ($2) Blue (…" at bounding box center [571, 146] width 167 height 91
click at [565, 160] on button "Cartoon ($2)" at bounding box center [555, 158] width 57 height 16
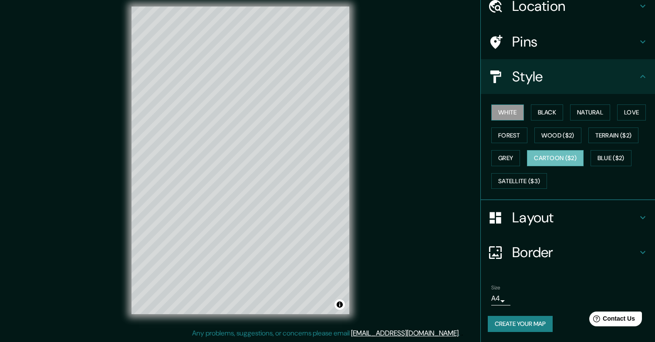
click at [506, 115] on button "White" at bounding box center [507, 112] width 33 height 16
click at [528, 181] on button "Satellite ($3)" at bounding box center [519, 181] width 56 height 16
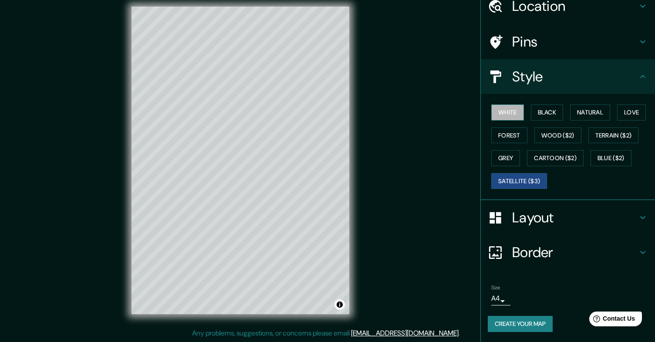
click at [515, 118] on button "White" at bounding box center [507, 112] width 33 height 16
click at [525, 321] on button "Create your map" at bounding box center [520, 324] width 65 height 16
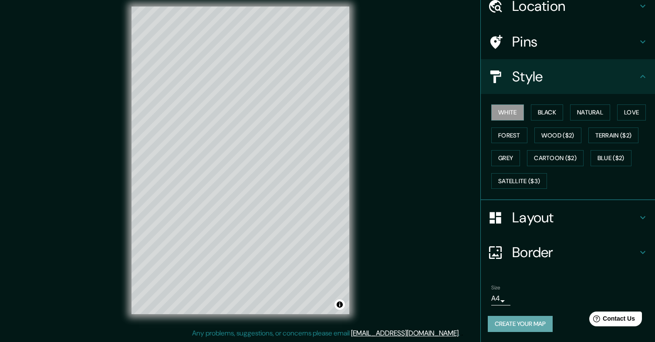
click at [525, 321] on button "Create your map" at bounding box center [520, 324] width 65 height 16
click at [531, 219] on h4 "Layout" at bounding box center [574, 217] width 125 height 17
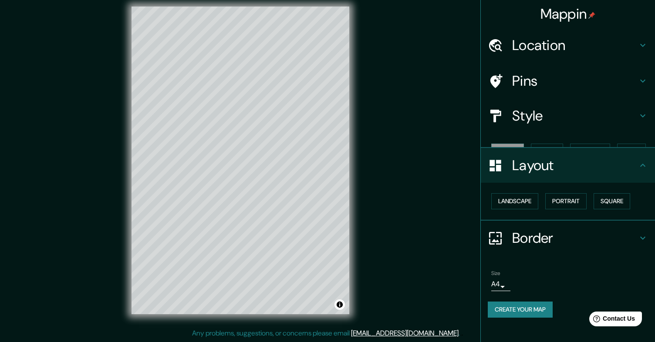
scroll to position [0, 0]
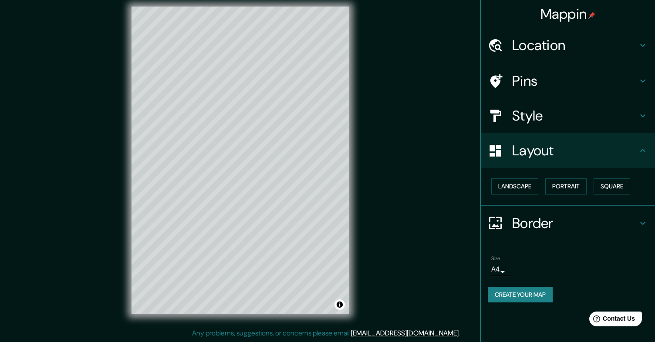
click at [528, 225] on h4 "Border" at bounding box center [574, 223] width 125 height 17
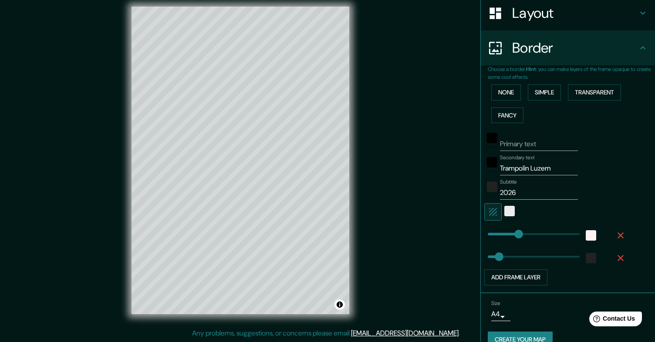
scroll to position [141, 0]
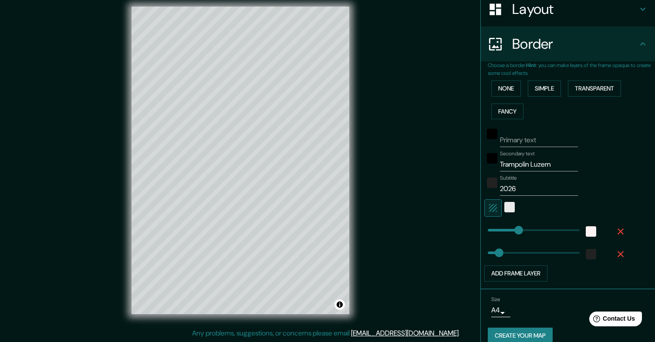
click at [535, 164] on input "Trampolin Luzern" at bounding box center [539, 165] width 78 height 14
click at [537, 139] on input "Primary text" at bounding box center [539, 140] width 78 height 14
paste input "Trampolin Luz"
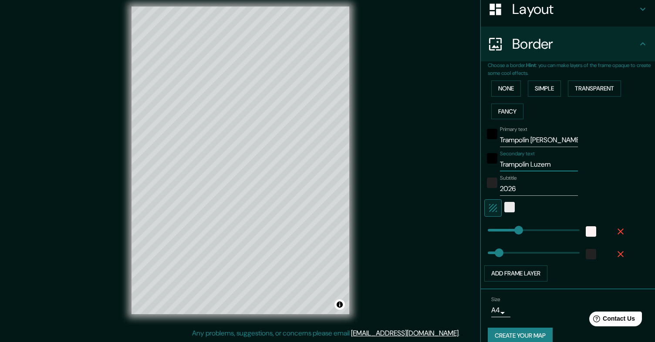
drag, startPoint x: 556, startPoint y: 158, endPoint x: 579, endPoint y: 173, distance: 27.0
click at [579, 173] on div "Primary text Trampolin Luz Secondary text Trampolin Luzern Subtitle 2026 Add fr…" at bounding box center [557, 202] width 139 height 159
click at [553, 140] on input "Trampolin Luz" at bounding box center [539, 140] width 78 height 14
type input "Trampolin"
drag, startPoint x: 567, startPoint y: 164, endPoint x: 488, endPoint y: 161, distance: 78.8
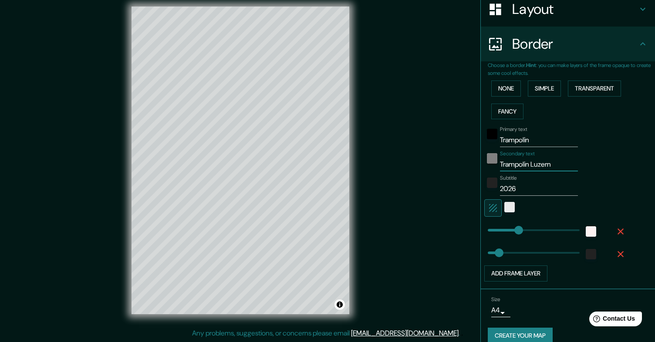
click at [488, 161] on div "Secondary text Trampolin Luzern" at bounding box center [555, 161] width 143 height 21
drag, startPoint x: 528, startPoint y: 163, endPoint x: 459, endPoint y: 163, distance: 69.2
click at [459, 163] on div "Mappin Location Lucerne, Lucerne, Switzerland Pins Style Layout Border Choose a…" at bounding box center [327, 168] width 655 height 350
paste input "Trampolin"
drag, startPoint x: 552, startPoint y: 139, endPoint x: 444, endPoint y: 129, distance: 108.8
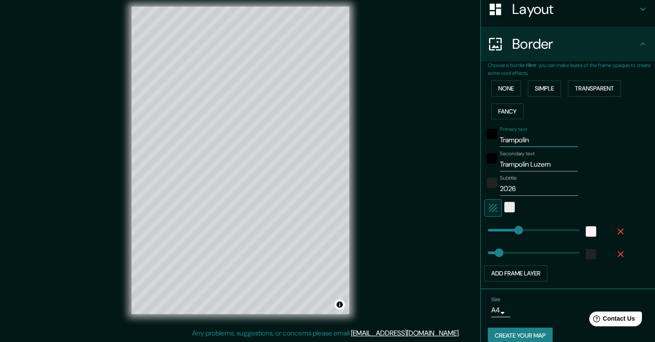
click at [444, 129] on div "Mappin Location Lucerne, Lucerne, Switzerland Pins Style Layout Border Choose a…" at bounding box center [327, 168] width 655 height 350
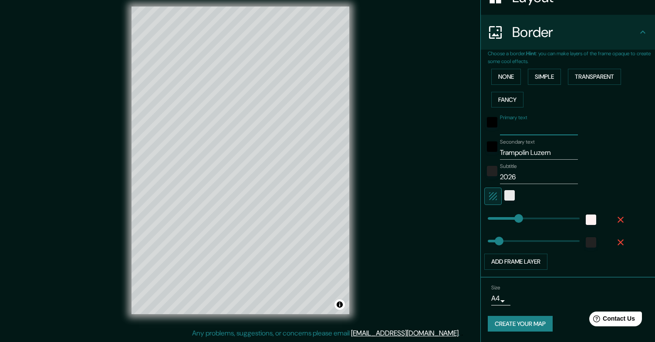
click at [527, 322] on button "Create your map" at bounding box center [520, 324] width 65 height 16
click at [524, 323] on button "Create your map" at bounding box center [520, 324] width 65 height 16
click at [533, 326] on button "Create your map" at bounding box center [520, 324] width 65 height 16
click at [412, 238] on div "Mappin Location Lucerne, Lucerne, Switzerland Pins Style Layout Border Choose a…" at bounding box center [327, 168] width 655 height 350
click at [501, 298] on body "Mappin Location Lucerne, Lucerne, Switzerland Pins Style Layout Border Choose a…" at bounding box center [327, 164] width 655 height 342
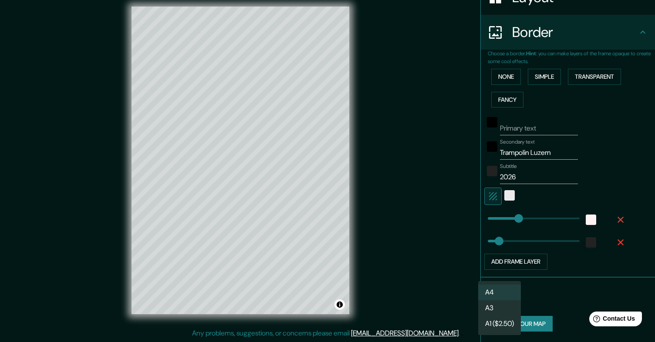
click at [496, 309] on li "A3" at bounding box center [499, 308] width 43 height 16
click at [524, 324] on button "Create your map" at bounding box center [520, 324] width 65 height 16
click at [499, 299] on body "Mappin Location Lucerne, Lucerne, Switzerland Pins Style Layout Border Choose a…" at bounding box center [327, 164] width 655 height 342
click at [497, 290] on li "A4" at bounding box center [499, 293] width 43 height 16
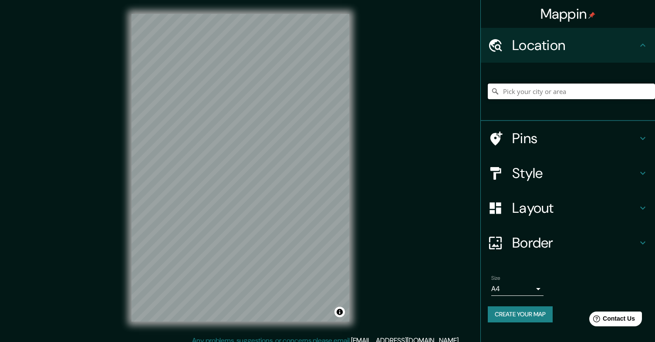
click at [528, 86] on input "Pick your city or area" at bounding box center [571, 92] width 167 height 16
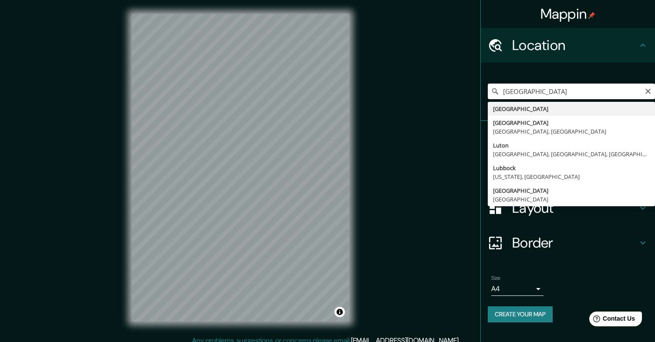
type input "[GEOGRAPHIC_DATA]"
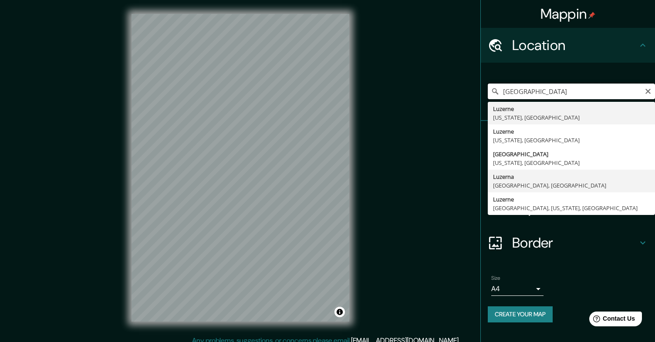
scroll to position [7, 0]
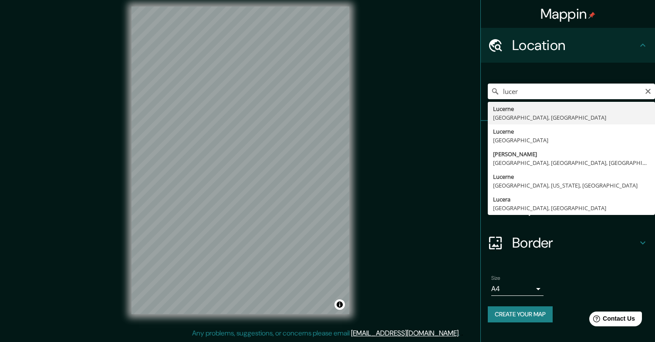
type input "Lucerne, [GEOGRAPHIC_DATA], [GEOGRAPHIC_DATA]"
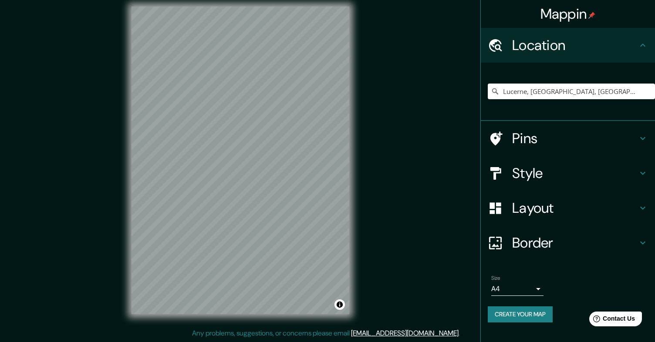
click at [575, 140] on h4 "Pins" at bounding box center [574, 138] width 125 height 17
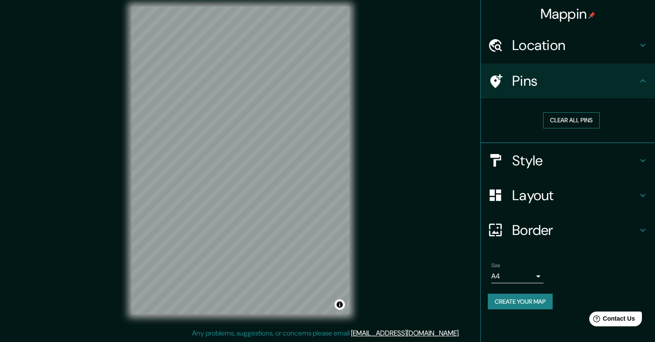
click at [572, 116] on button "Clear all pins" at bounding box center [571, 120] width 57 height 16
click at [549, 165] on h4 "Style" at bounding box center [574, 160] width 125 height 17
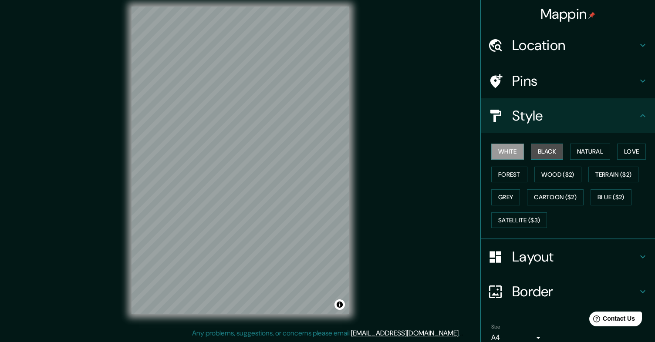
click at [549, 153] on button "Black" at bounding box center [547, 152] width 33 height 16
click at [515, 156] on button "White" at bounding box center [507, 152] width 33 height 16
click at [525, 250] on h4 "Layout" at bounding box center [574, 256] width 125 height 17
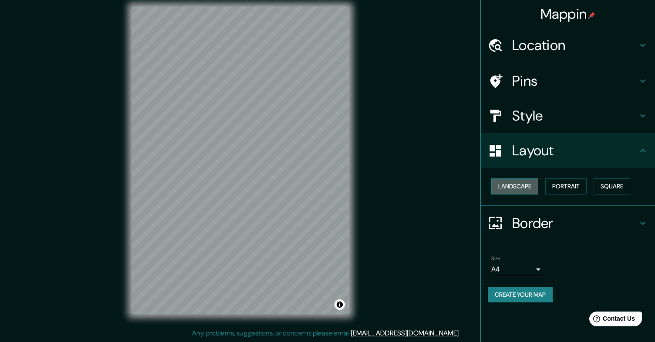
click at [517, 187] on button "Landscape" at bounding box center [514, 186] width 47 height 16
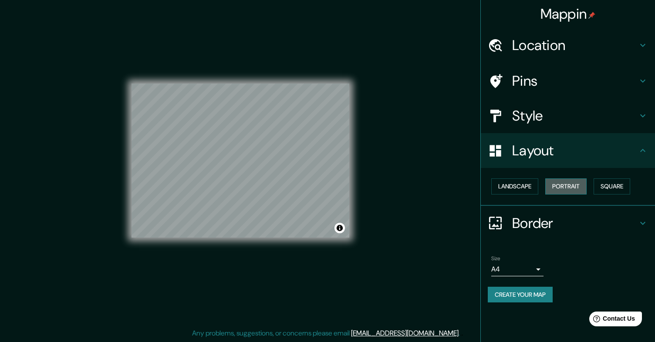
click at [555, 183] on button "Portrait" at bounding box center [565, 186] width 41 height 16
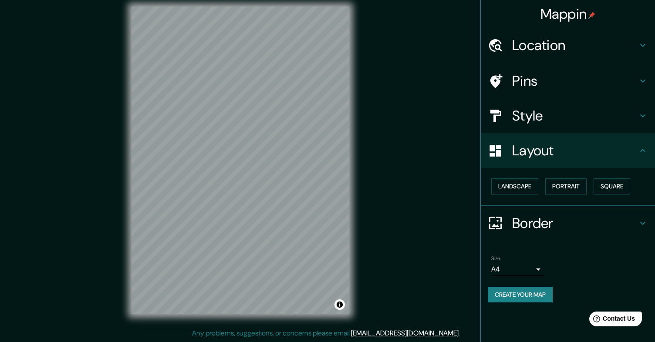
click at [521, 219] on h4 "Border" at bounding box center [574, 223] width 125 height 17
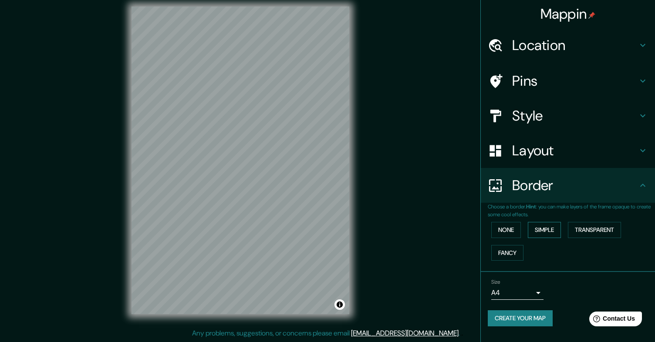
click at [552, 225] on button "Simple" at bounding box center [544, 230] width 33 height 16
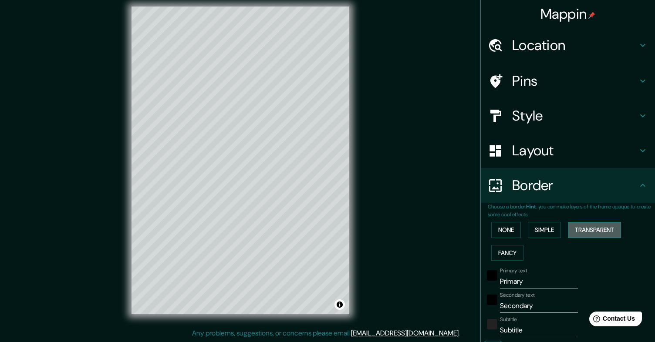
click at [593, 228] on button "Transparent" at bounding box center [594, 230] width 53 height 16
click at [511, 253] on button "Fancy" at bounding box center [507, 253] width 32 height 16
click at [549, 225] on button "Simple" at bounding box center [544, 230] width 33 height 16
drag, startPoint x: 534, startPoint y: 281, endPoint x: 482, endPoint y: 280, distance: 52.2
click at [482, 280] on div "Choose a border. Hint : you can make layers of the frame opaque to create some …" at bounding box center [568, 317] width 174 height 228
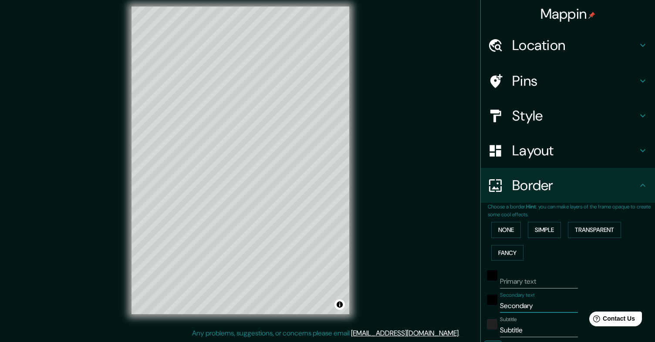
drag, startPoint x: 545, startPoint y: 303, endPoint x: 383, endPoint y: 289, distance: 162.5
click at [383, 289] on div "Mappin Location Lucerne, Lucerne, Switzerland Pins Style Layout Border Choose a…" at bounding box center [327, 168] width 655 height 350
type input "2"
type input "Trampolin Luzern"
click at [524, 284] on input "Primary text" at bounding box center [539, 282] width 78 height 14
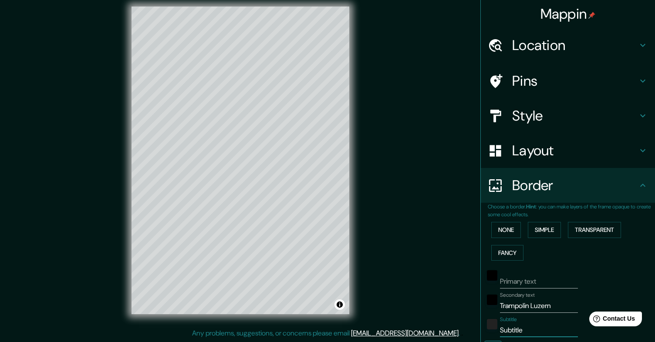
click at [514, 330] on input "Subtitle" at bounding box center [539, 330] width 78 height 14
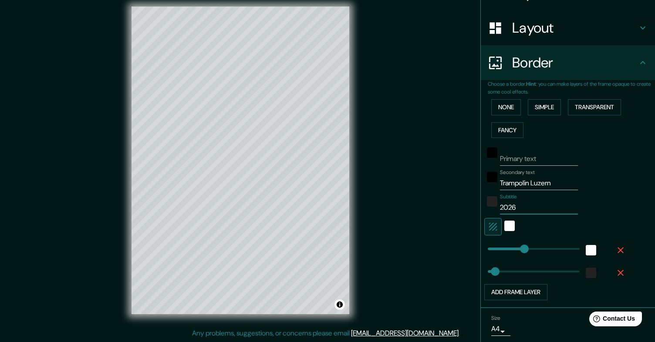
scroll to position [132, 0]
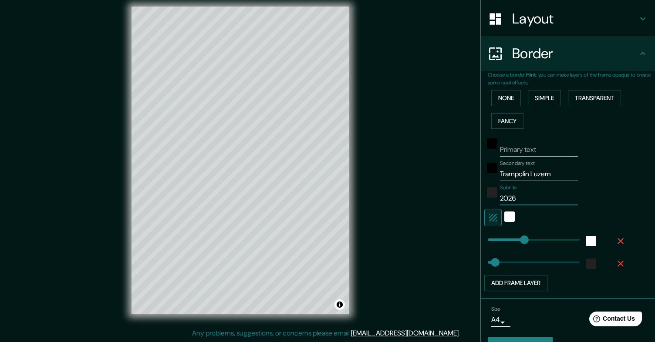
type input "2026"
type input "97"
drag, startPoint x: 495, startPoint y: 263, endPoint x: 505, endPoint y: 262, distance: 10.2
type input "71"
drag, startPoint x: 505, startPoint y: 262, endPoint x: 501, endPoint y: 262, distance: 4.8
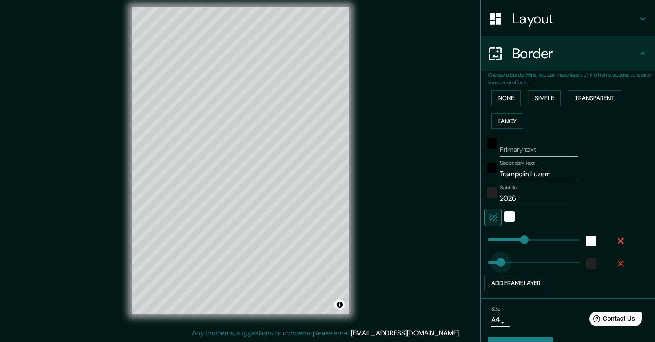
type input "33"
drag, startPoint x: 501, startPoint y: 262, endPoint x: 494, endPoint y: 261, distance: 7.0
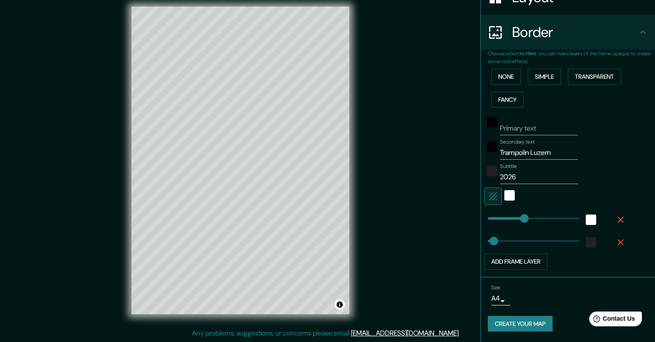
click at [520, 323] on button "Create your map" at bounding box center [520, 324] width 65 height 16
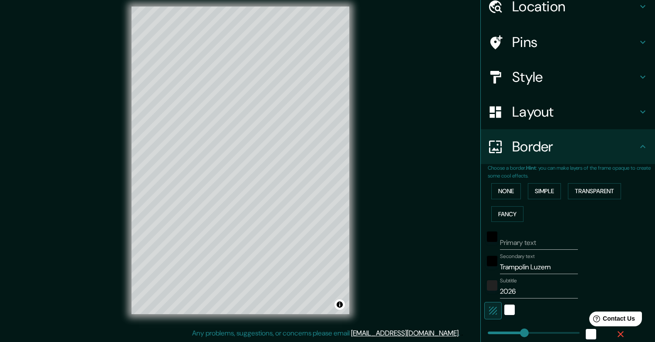
scroll to position [24, 0]
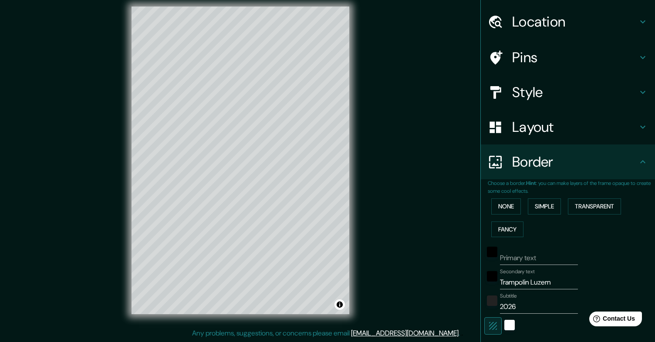
click at [640, 162] on icon at bounding box center [642, 161] width 5 height 3
click at [647, 166] on icon at bounding box center [642, 162] width 10 height 10
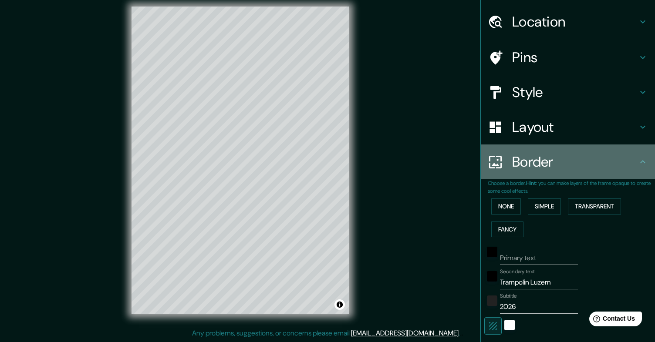
click at [647, 166] on icon at bounding box center [642, 162] width 10 height 10
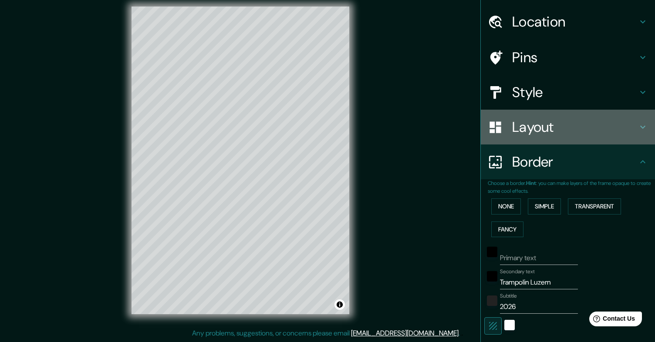
click at [642, 130] on icon at bounding box center [642, 127] width 10 height 10
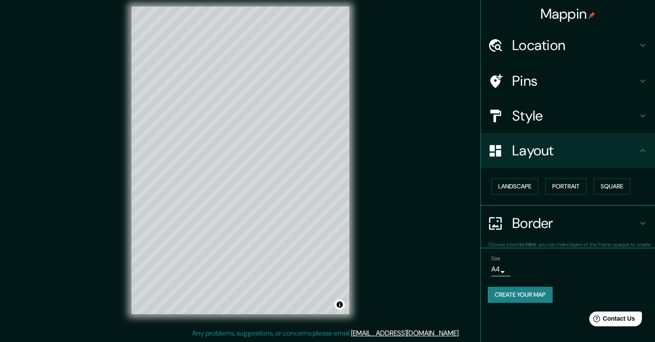
scroll to position [0, 0]
click at [535, 299] on button "Create your map" at bounding box center [520, 295] width 65 height 16
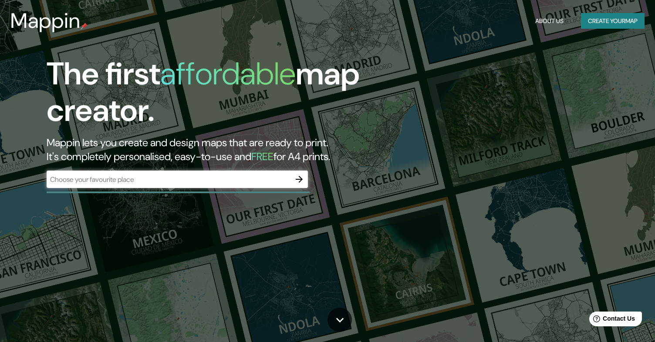
click at [231, 185] on div "​" at bounding box center [177, 179] width 261 height 17
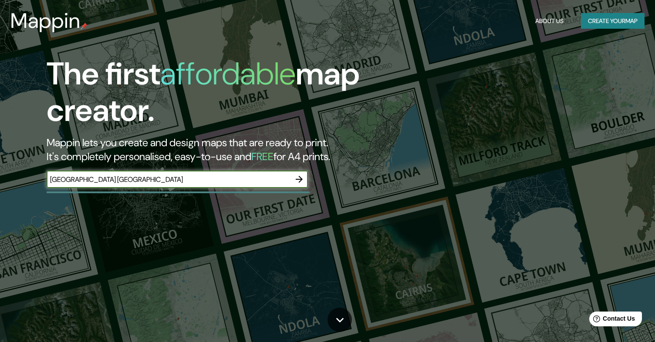
type input "[GEOGRAPHIC_DATA] [GEOGRAPHIC_DATA]"
click at [299, 176] on icon "button" at bounding box center [299, 179] width 7 height 7
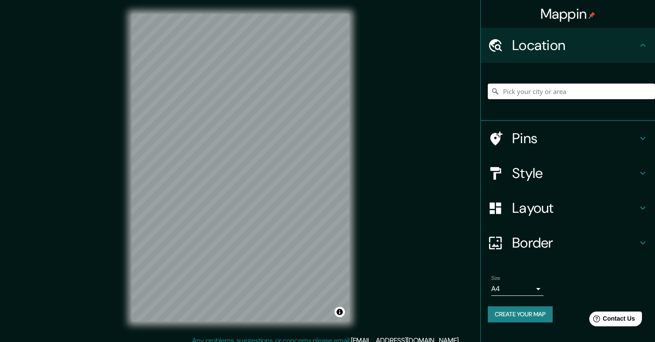
click at [525, 84] on input "Pick your city or area" at bounding box center [571, 92] width 167 height 16
click at [545, 89] on input "[GEOGRAPHIC_DATA], [US_STATE], [GEOGRAPHIC_DATA]" at bounding box center [571, 92] width 167 height 16
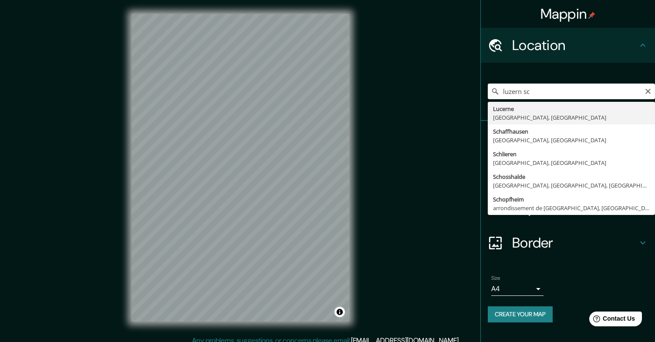
type input "Lucerne, [GEOGRAPHIC_DATA], [GEOGRAPHIC_DATA]"
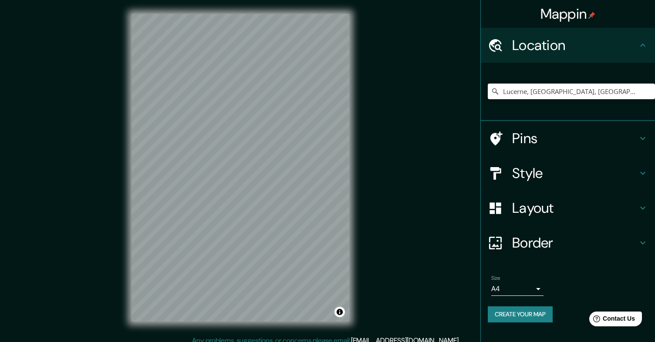
click at [545, 236] on h4 "Border" at bounding box center [574, 242] width 125 height 17
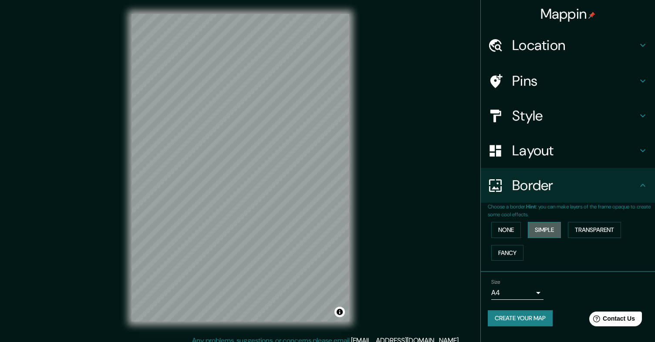
click at [552, 229] on button "Simple" at bounding box center [544, 230] width 33 height 16
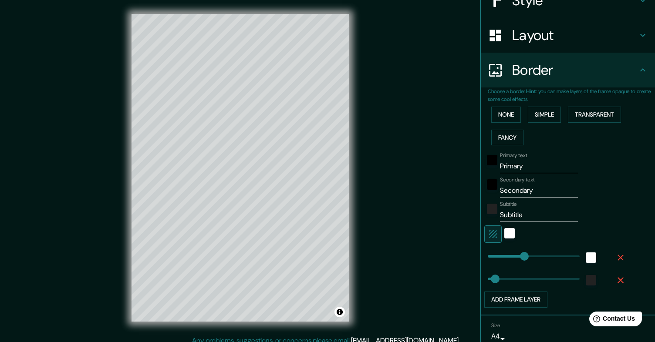
scroll to position [124, 0]
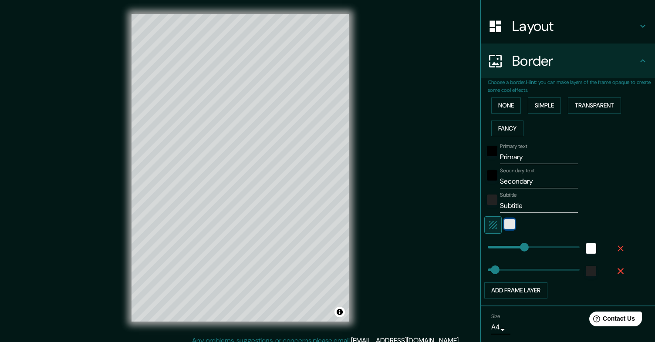
click at [511, 226] on div "white" at bounding box center [509, 224] width 10 height 10
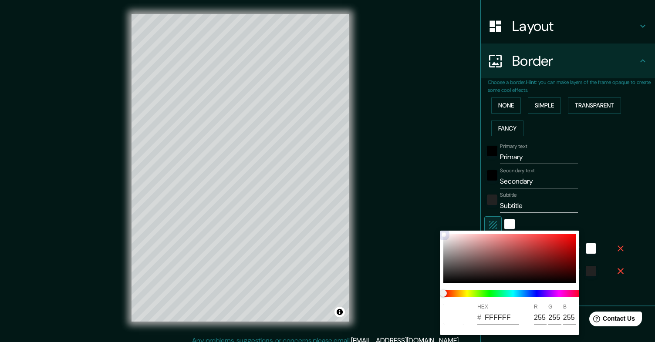
type input "8C6262"
type input "140"
type input "98"
type input "7C4747"
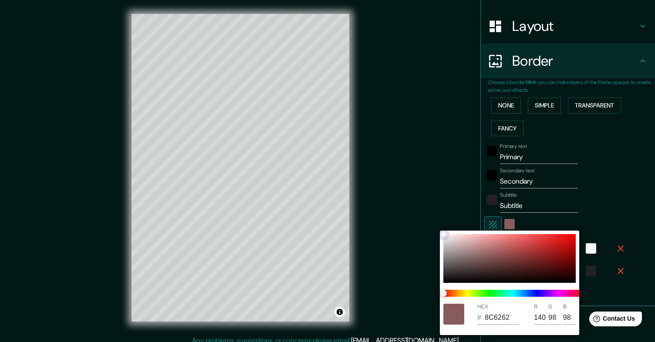
type input "124"
type input "71"
type input "7C4545"
type input "69"
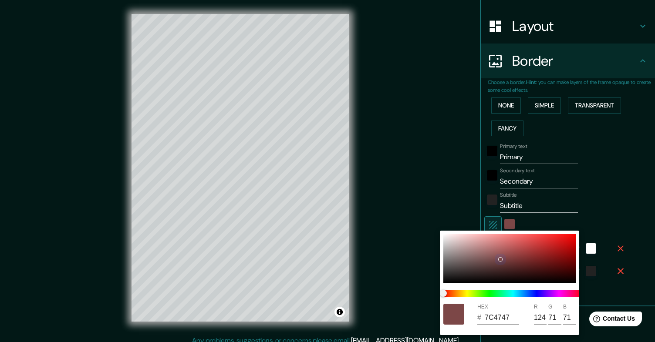
type input "69"
type input "8A5858"
type input "138"
type input "88"
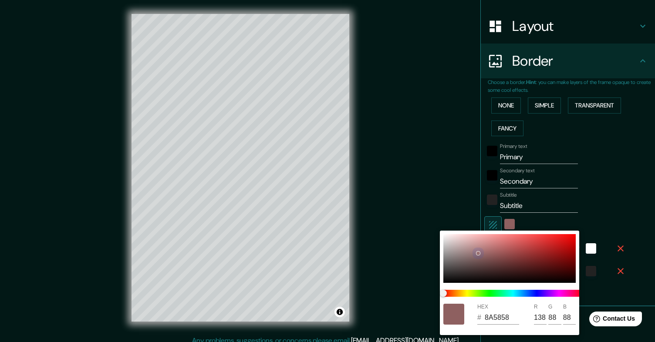
type input "9C7474"
type input "156"
type input "116"
type input "A17B7B"
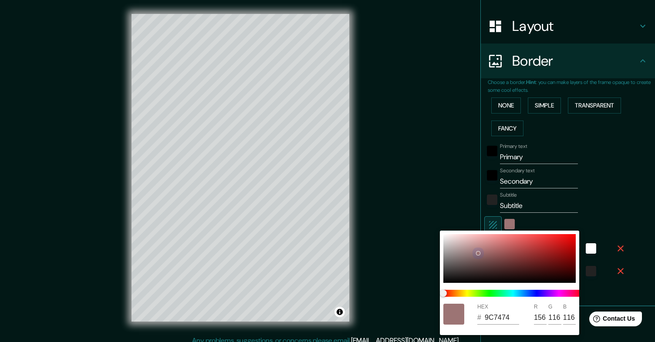
type input "161"
type input "123"
type input "A37E7E"
type input "163"
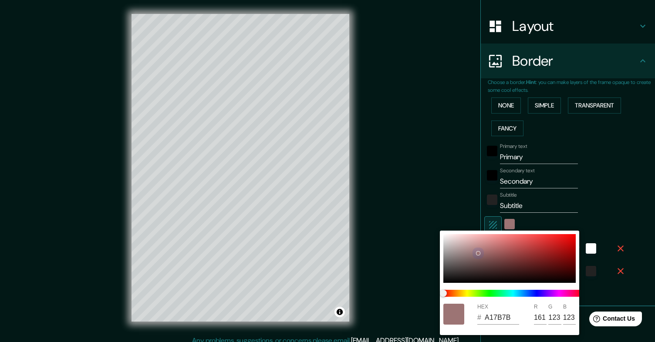
type input "126"
type input "A37F7F"
type input "127"
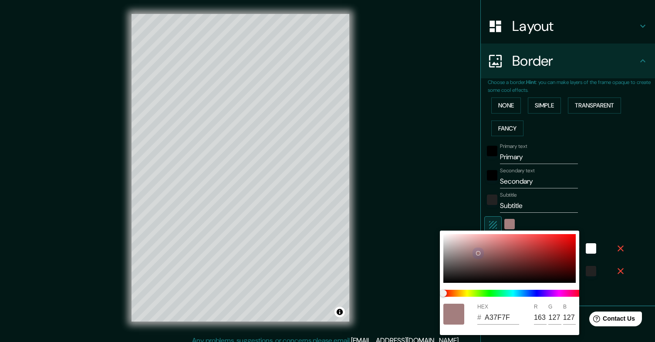
type input "A38080"
type input "128"
type input "9F8080"
type input "159"
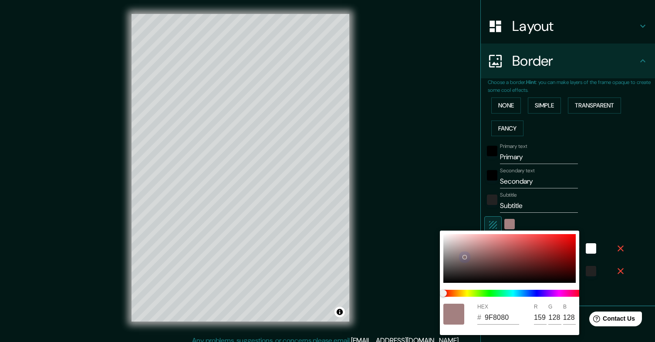
type input "887272"
type input "136"
type input "114"
type input "675B5B"
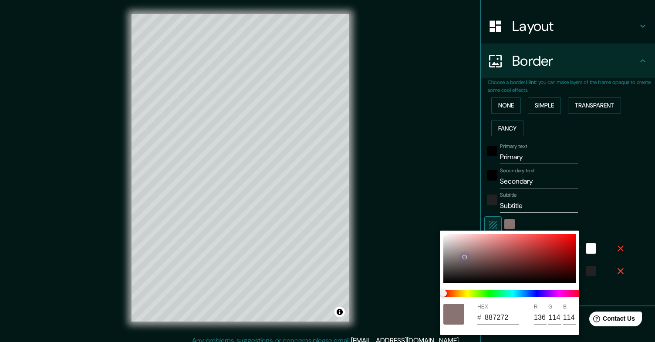
type input "103"
type input "91"
type input "4A4545"
type input "74"
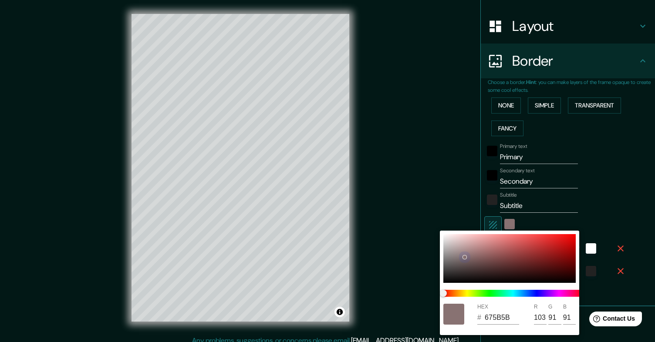
type input "69"
type input "403F3F"
type input "64"
type input "63"
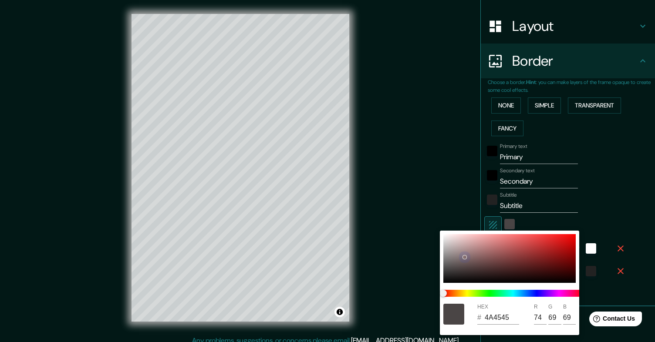
type input "63"
type input "3E3D3D"
type input "62"
type input "61"
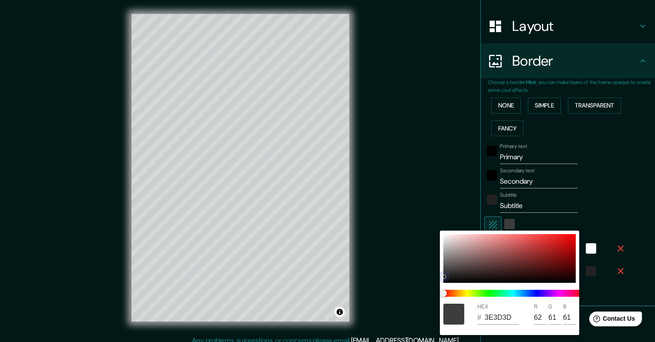
type input "222222"
type input "34"
type input "E6D9D9"
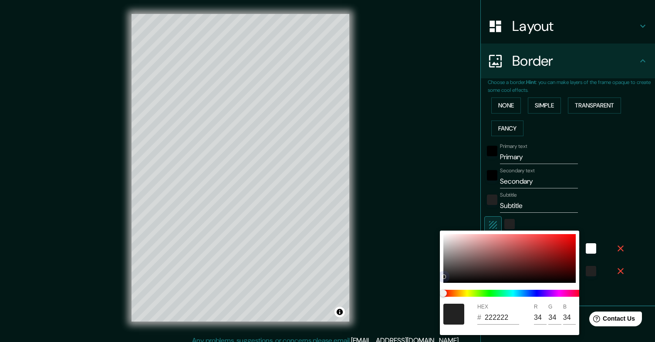
type input "230"
type input "217"
type input "E3D7D7"
type input "227"
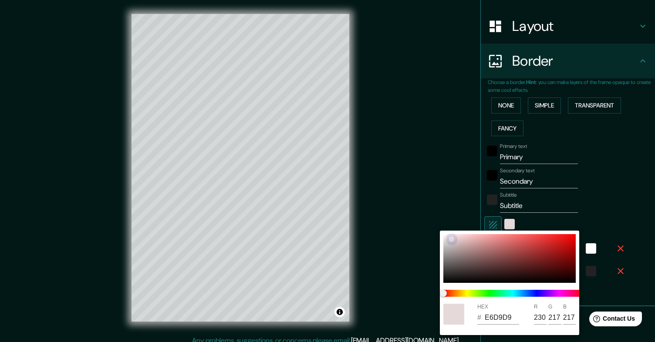
type input "215"
type input "EADFDF"
type input "234"
type input "223"
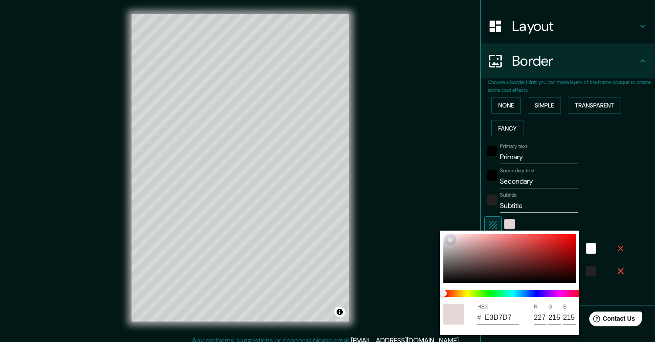
type input "223"
type input "F4E9E9"
type input "244"
type input "233"
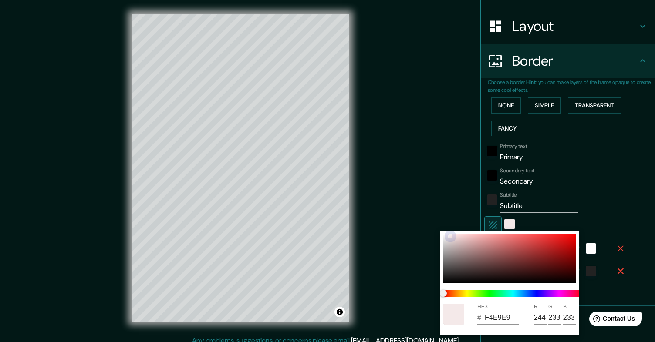
drag, startPoint x: 492, startPoint y: 258, endPoint x: 427, endPoint y: 231, distance: 70.7
click at [427, 231] on div "HEX # F4E9E9 R 244 G 233 B 233" at bounding box center [327, 171] width 655 height 342
click at [444, 209] on div at bounding box center [327, 171] width 655 height 342
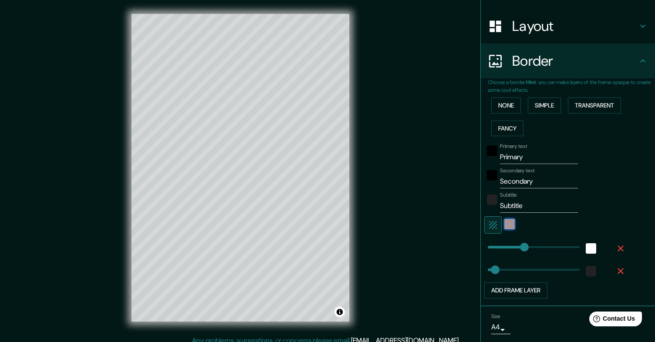
click at [513, 228] on div "color-F4E9E9" at bounding box center [509, 224] width 10 height 10
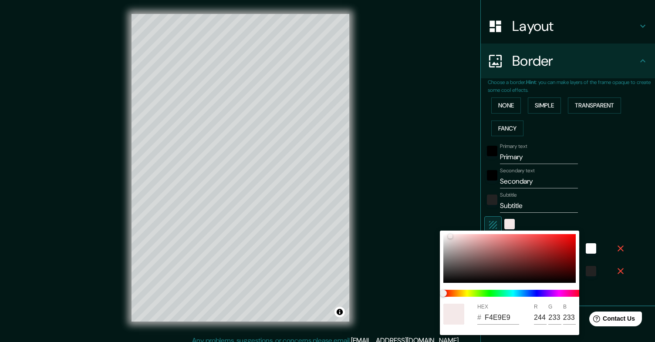
click at [487, 225] on div at bounding box center [327, 171] width 655 height 342
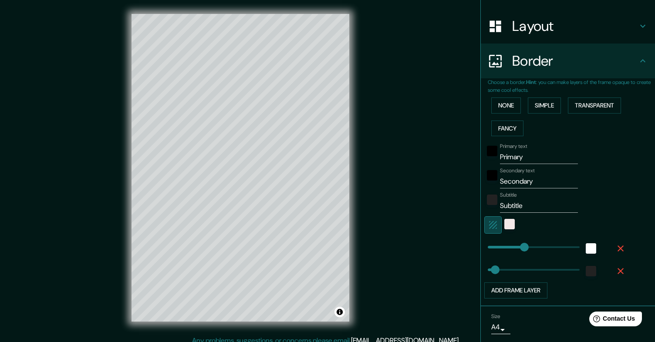
click at [494, 226] on icon "button" at bounding box center [493, 225] width 8 height 8
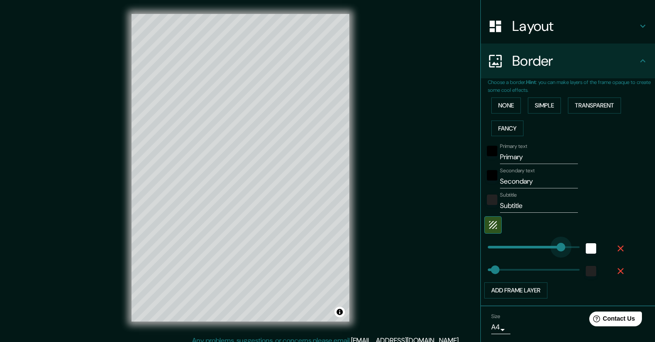
type input "500"
drag, startPoint x: 522, startPoint y: 248, endPoint x: 579, endPoint y: 251, distance: 57.5
type input "206"
drag, startPoint x: 579, startPoint y: 251, endPoint x: 525, endPoint y: 249, distance: 54.0
click at [495, 225] on icon "button" at bounding box center [493, 225] width 8 height 8
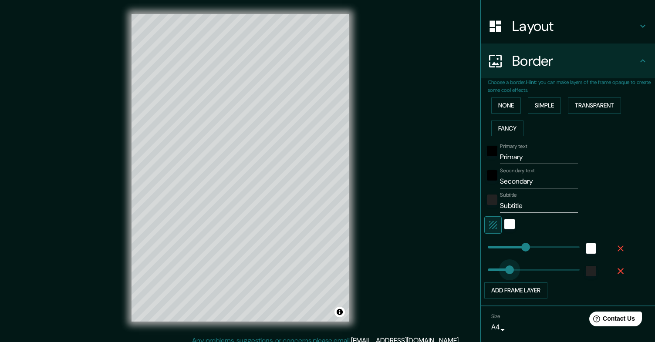
type input "161"
drag, startPoint x: 493, startPoint y: 268, endPoint x: 517, endPoint y: 267, distance: 24.0
type input "114"
drag, startPoint x: 517, startPoint y: 267, endPoint x: 508, endPoint y: 267, distance: 8.7
type input "64"
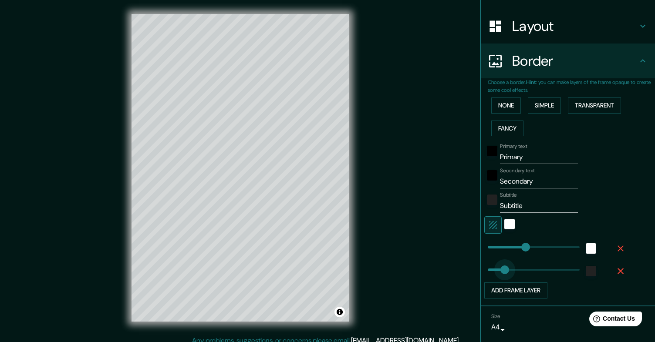
drag, startPoint x: 508, startPoint y: 267, endPoint x: 499, endPoint y: 266, distance: 9.2
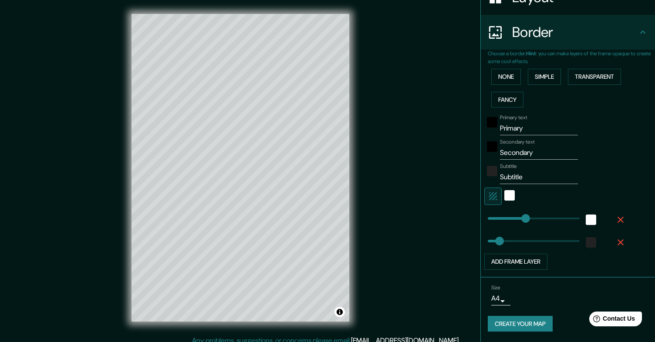
click at [501, 303] on body "Mappin Location Lucerne, Lucerne, Switzerland Pins Style Layout Border Choose a…" at bounding box center [327, 171] width 655 height 342
click at [497, 303] on li "A3" at bounding box center [499, 308] width 43 height 16
type input "a4"
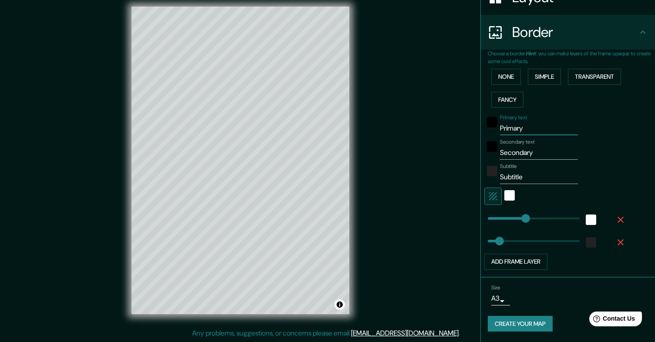
drag, startPoint x: 532, startPoint y: 128, endPoint x: 438, endPoint y: 131, distance: 94.1
click at [438, 131] on div "Mappin Location Lucerne, Lucerne, Switzerland Pins Style Layout Border Choose a…" at bounding box center [327, 168] width 655 height 350
drag, startPoint x: 541, startPoint y: 152, endPoint x: 433, endPoint y: 146, distance: 108.1
click at [435, 148] on div "Mappin Location Lucerne, Lucerne, Switzerland Pins Style Layout Border Choose a…" at bounding box center [327, 168] width 655 height 350
type input "Trampolin Luzern"
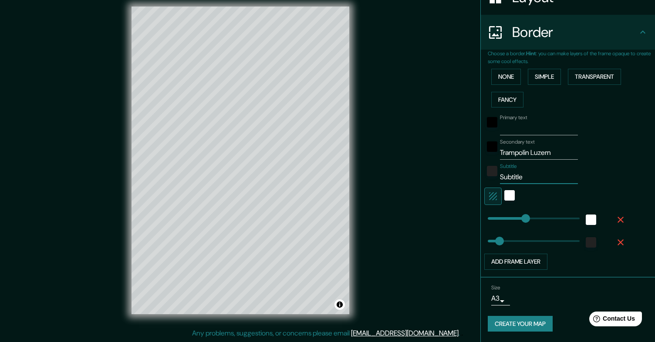
click at [524, 178] on input "Subtitle" at bounding box center [539, 177] width 78 height 14
type input "2026"
click at [624, 182] on div "Subtitle 2026" at bounding box center [555, 173] width 143 height 21
click at [525, 325] on button "Create your map" at bounding box center [520, 324] width 65 height 16
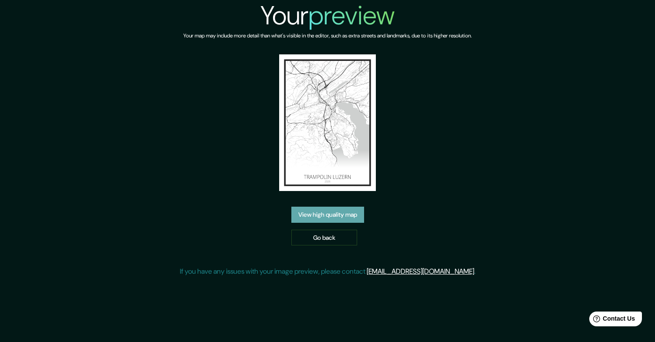
click at [340, 214] on link "View high quality map" at bounding box center [327, 215] width 73 height 16
